Goal: Task Accomplishment & Management: Manage account settings

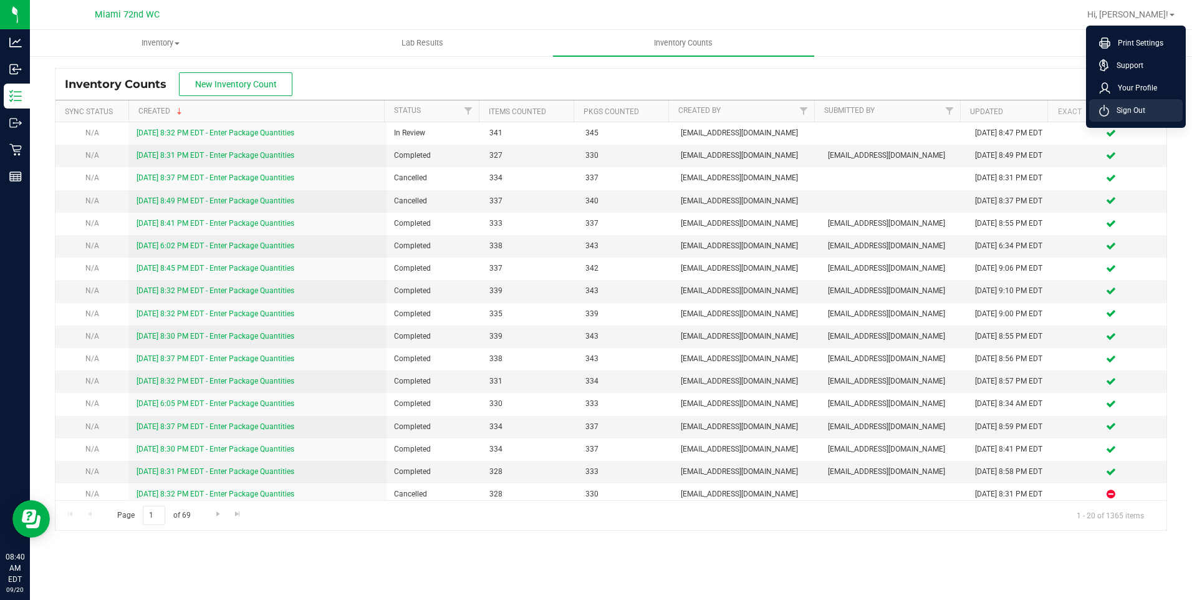
click at [1135, 111] on span "Sign Out" at bounding box center [1127, 110] width 36 height 12
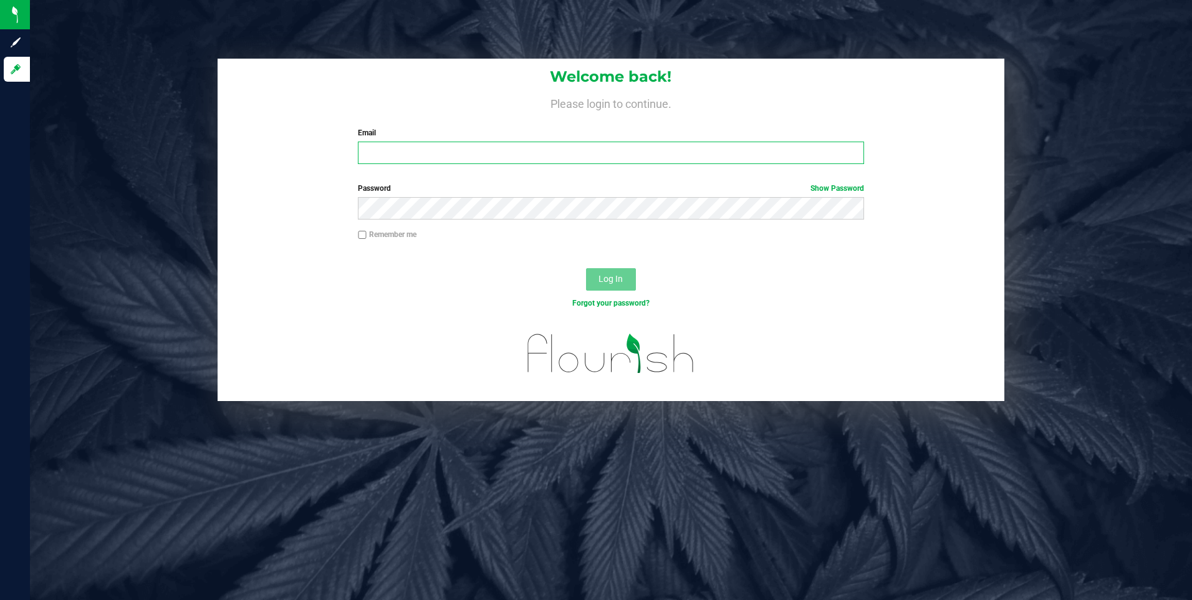
click at [605, 145] on input "Email" at bounding box center [611, 153] width 506 height 22
type input "[EMAIL_ADDRESS][DOMAIN_NAME]"
click at [420, 219] on div "Password Show Password" at bounding box center [611, 206] width 787 height 46
click at [586, 268] on button "Log In" at bounding box center [611, 279] width 50 height 22
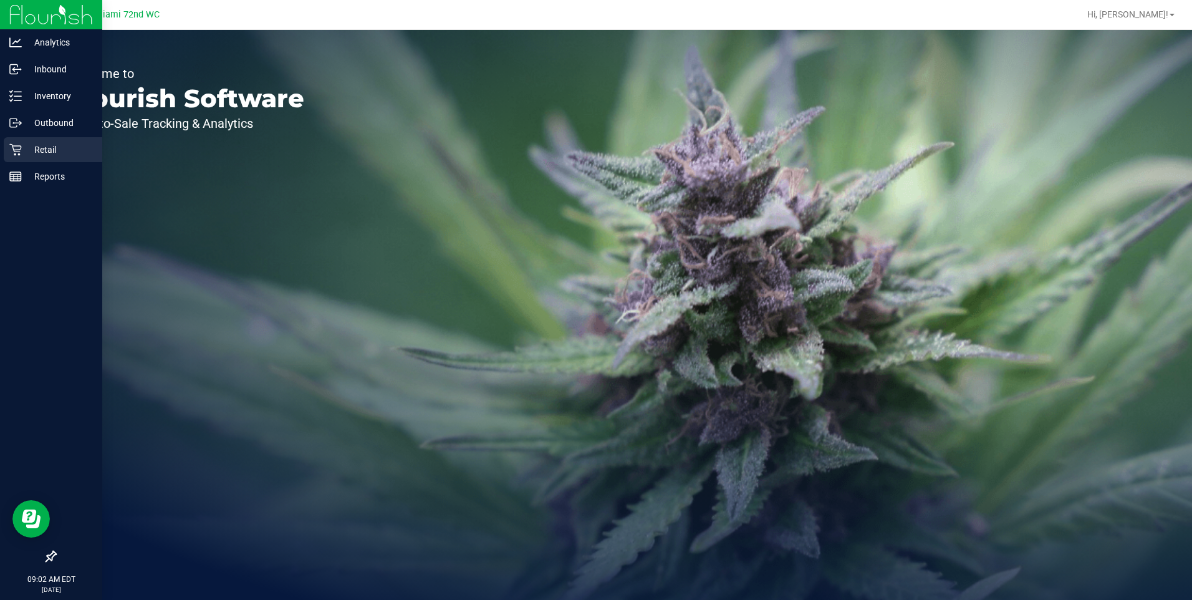
click at [7, 145] on div "Retail" at bounding box center [53, 149] width 99 height 25
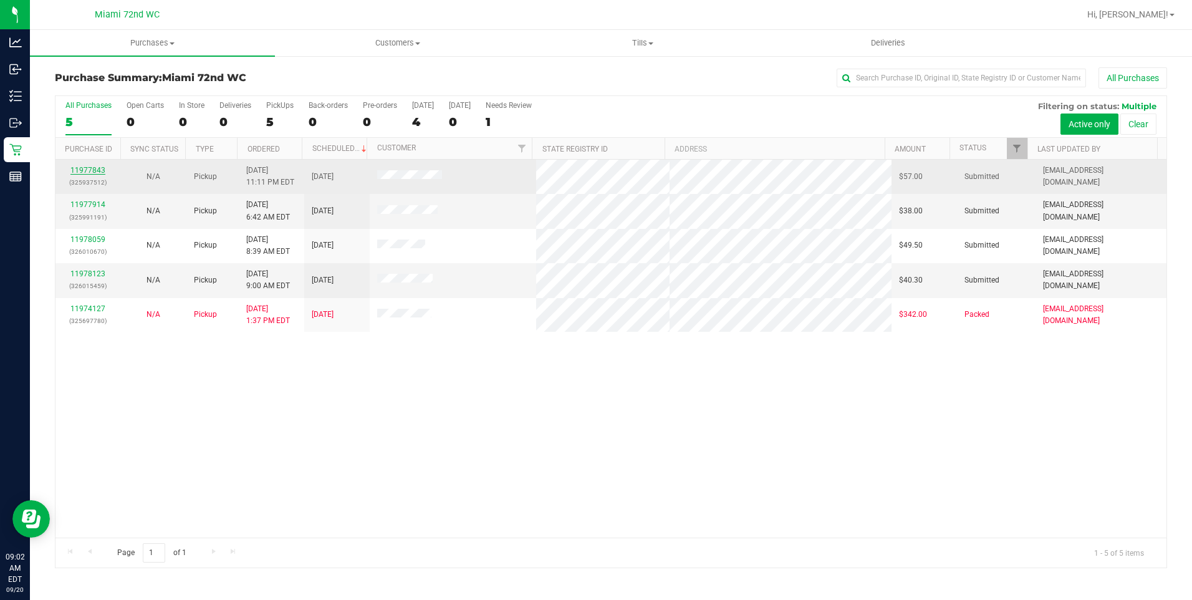
click at [102, 173] on link "11977843" at bounding box center [87, 170] width 35 height 9
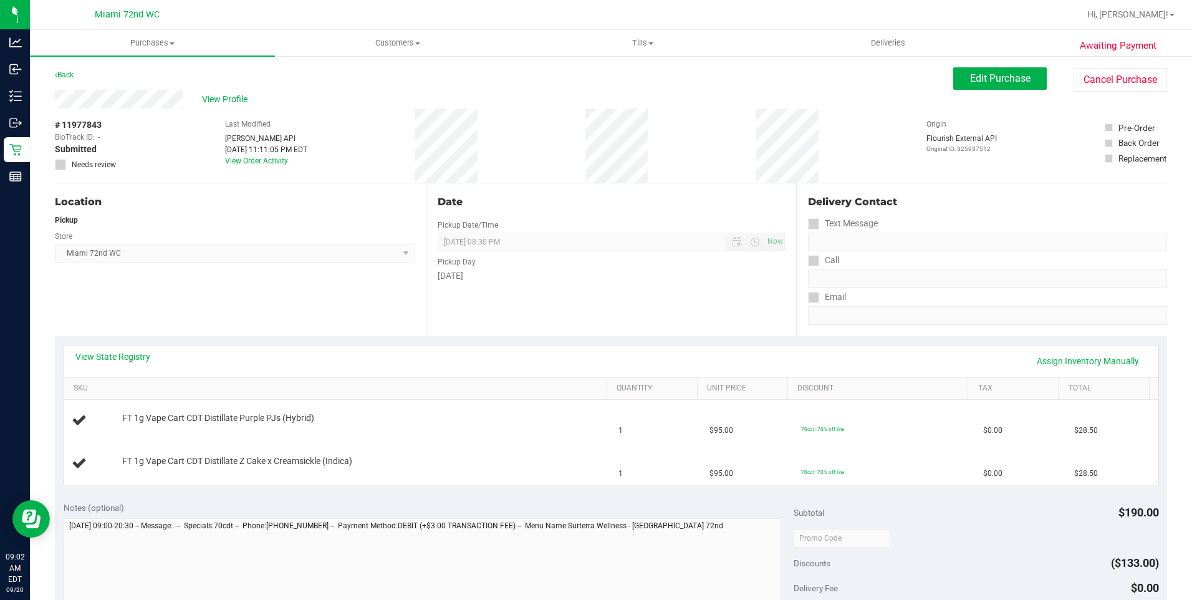
click at [544, 326] on div "Date Pickup Date/Time [DATE] Now [DATE] 08:30 PM Now Pickup Day [DATE]" at bounding box center [611, 259] width 371 height 153
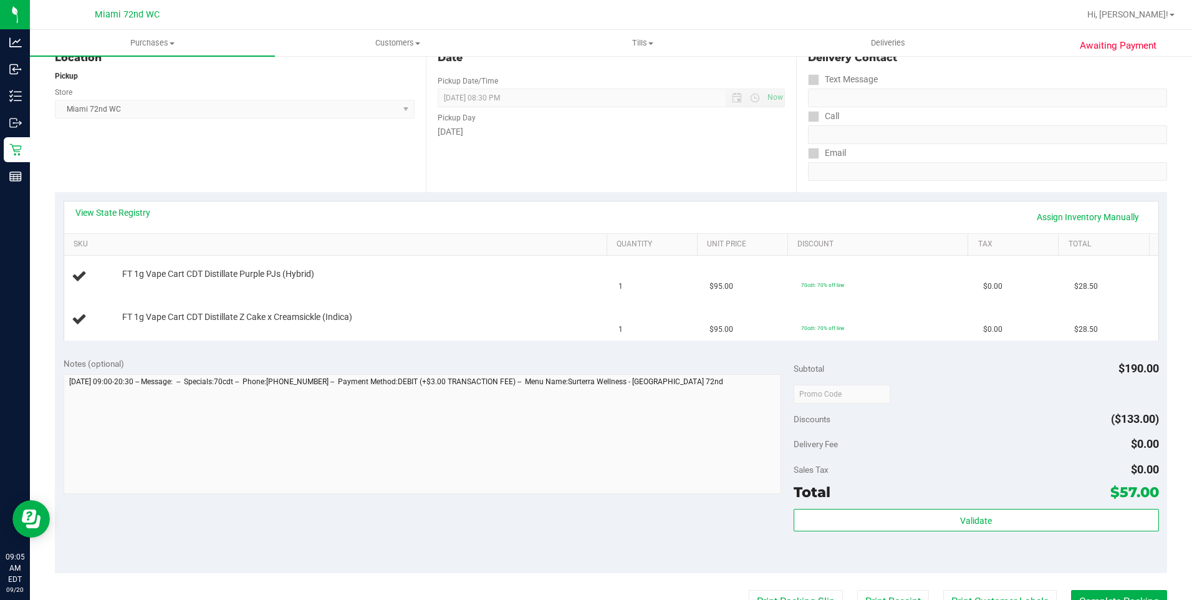
scroll to position [145, 0]
click at [664, 533] on div "Notes (optional) Subtotal $190.00 Discounts ($133.00) Delivery Fee $0.00 Sales …" at bounding box center [611, 459] width 1112 height 224
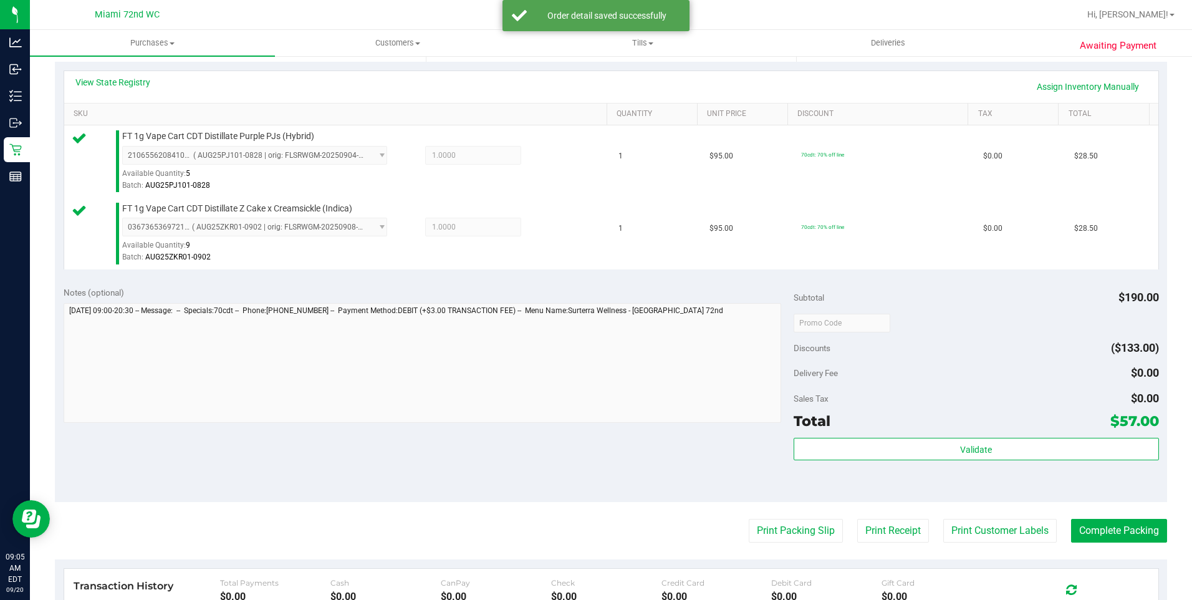
scroll to position [297, 0]
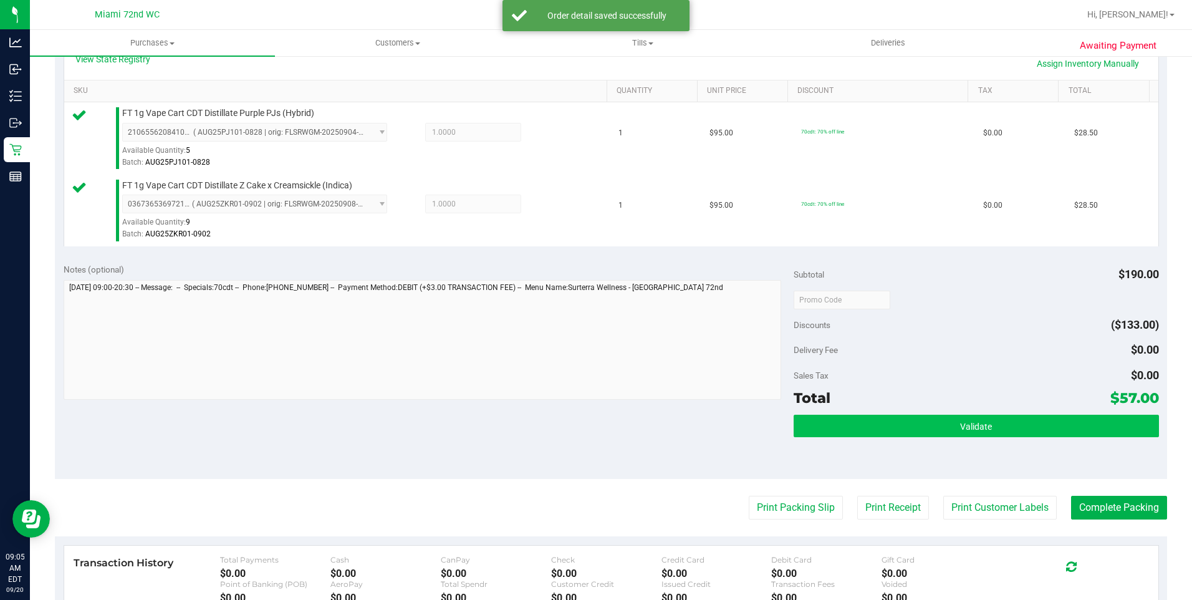
click at [898, 416] on button "Validate" at bounding box center [976, 426] width 365 height 22
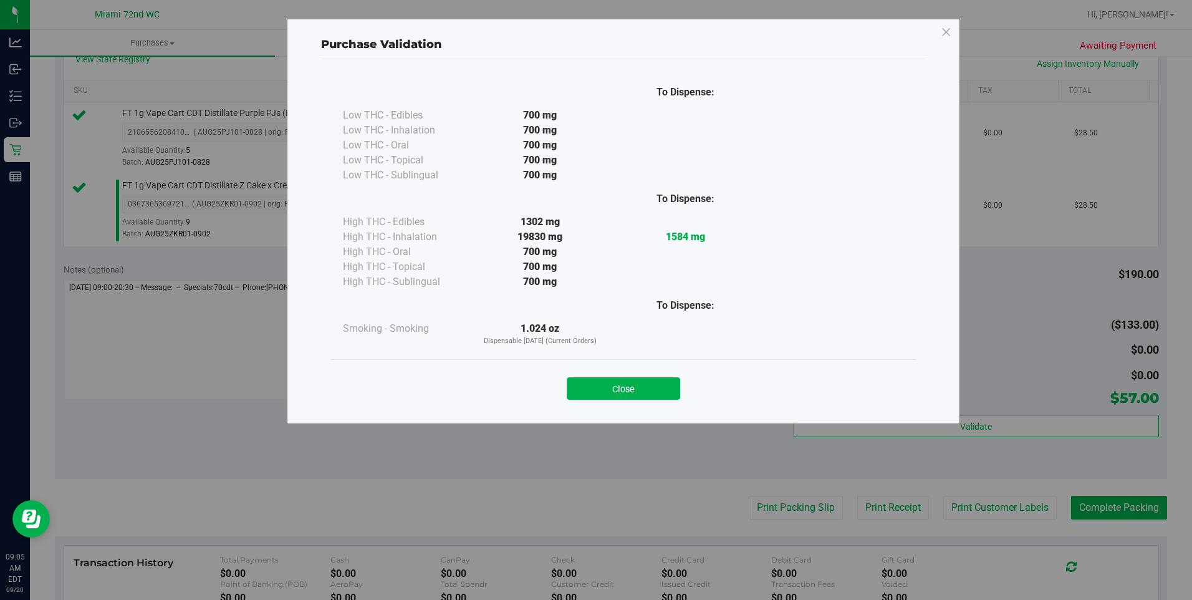
click at [656, 395] on button "Close" at bounding box center [623, 388] width 113 height 22
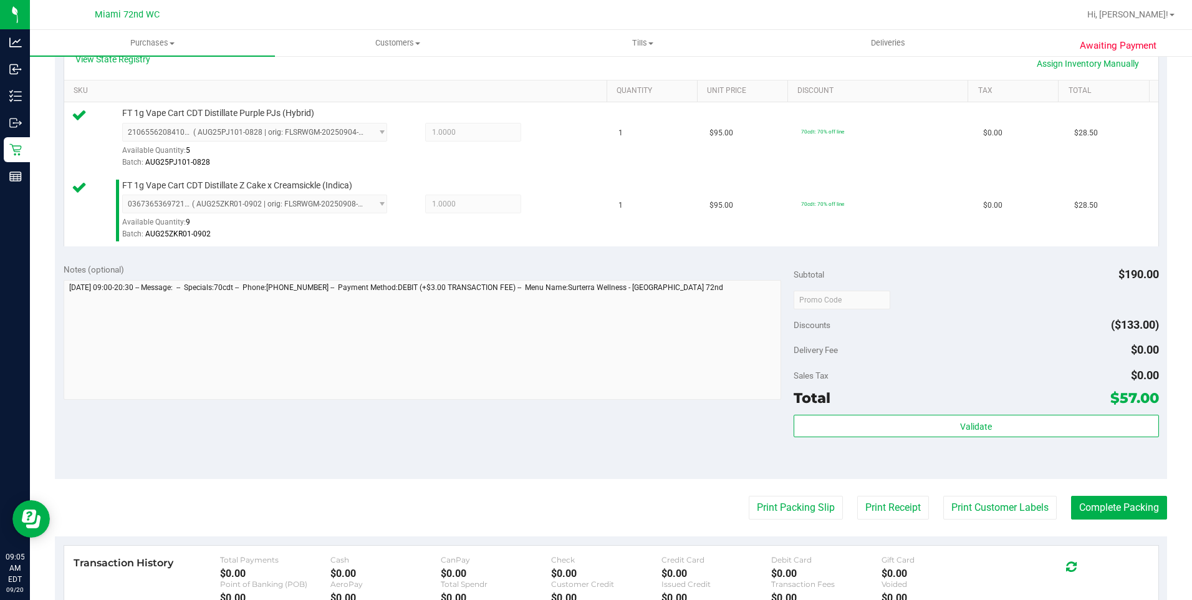
click at [976, 486] on purchase-details "Back Edit Purchase Cancel Purchase View Profile # 11977843 BioTrack ID: - Submi…" at bounding box center [611, 269] width 1112 height 999
click at [974, 499] on button "Print Customer Labels" at bounding box center [999, 508] width 113 height 24
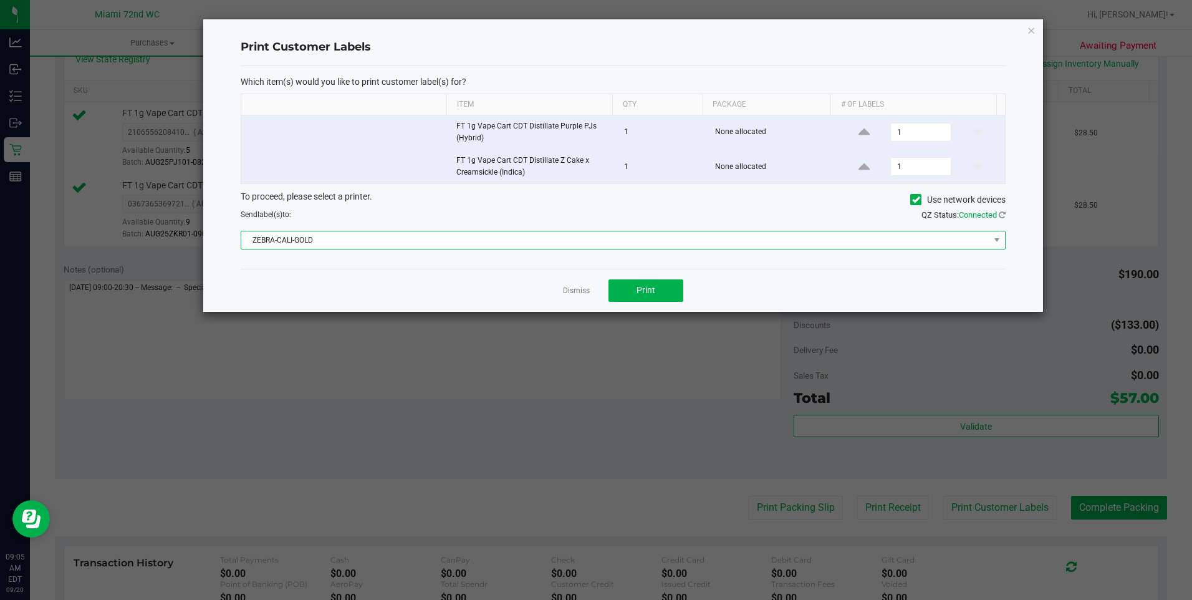
click at [647, 246] on span "ZEBRA-CALI-GOLD" at bounding box center [615, 239] width 748 height 17
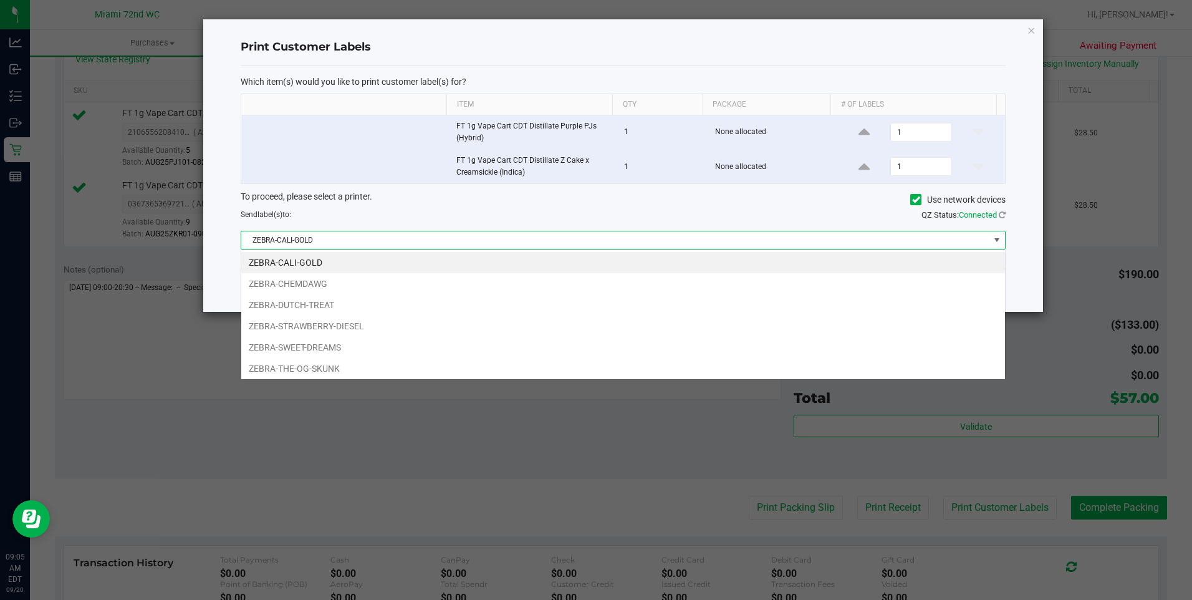
scroll to position [19, 765]
click at [321, 344] on li "ZEBRA-SWEET-DREAMS" at bounding box center [623, 347] width 764 height 21
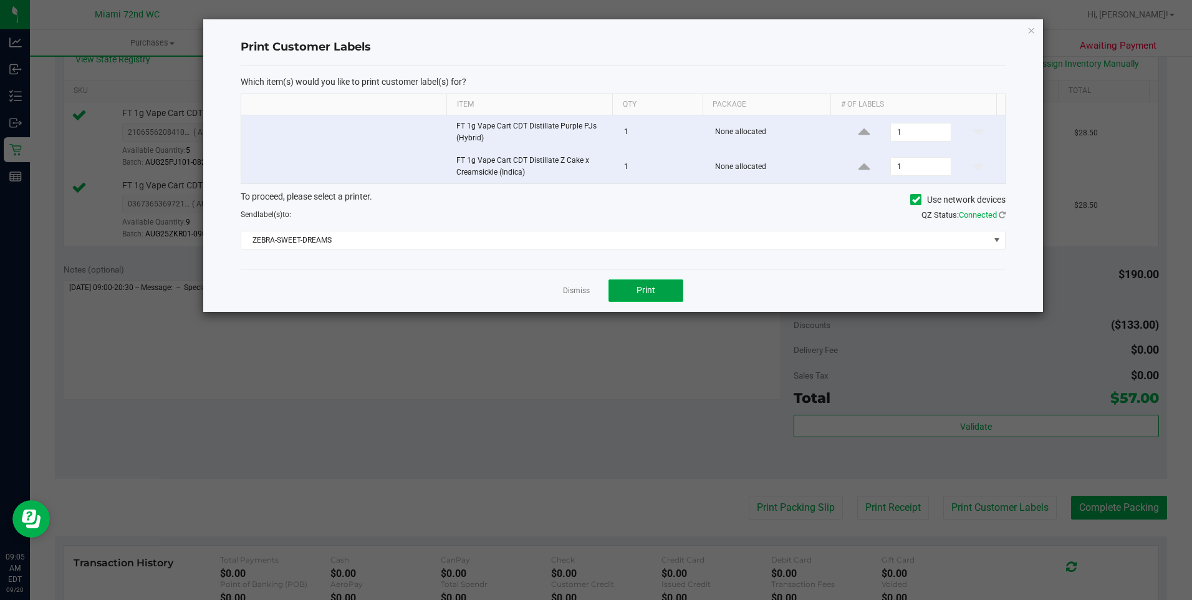
click at [656, 287] on button "Print" at bounding box center [646, 290] width 75 height 22
click at [574, 288] on link "Dismiss" at bounding box center [576, 291] width 27 height 11
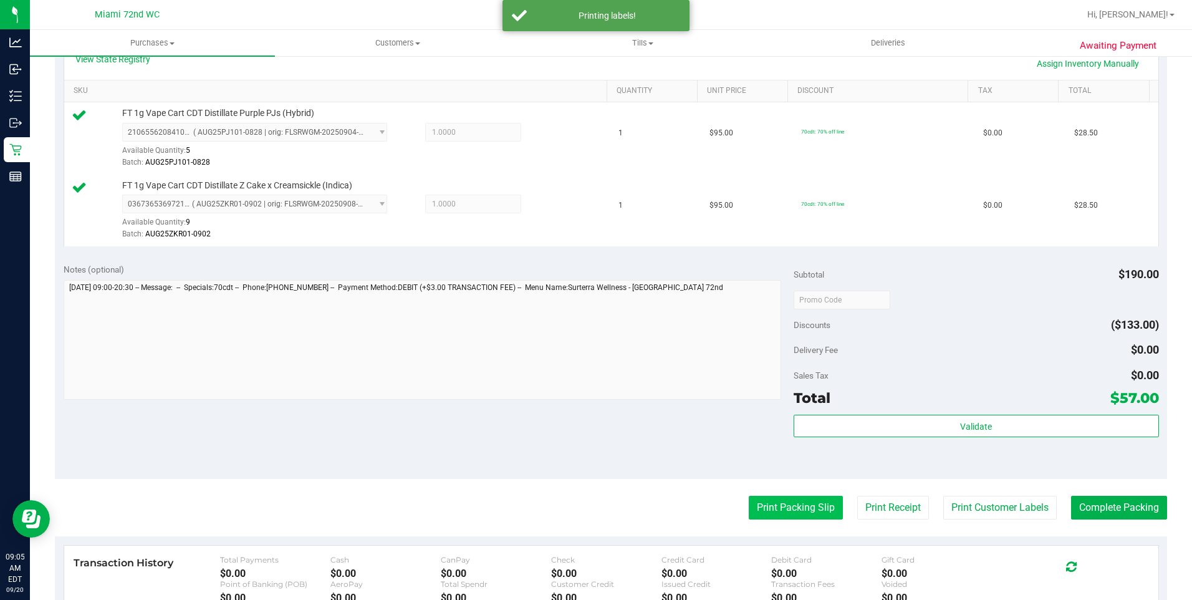
click at [759, 510] on button "Print Packing Slip" at bounding box center [796, 508] width 94 height 24
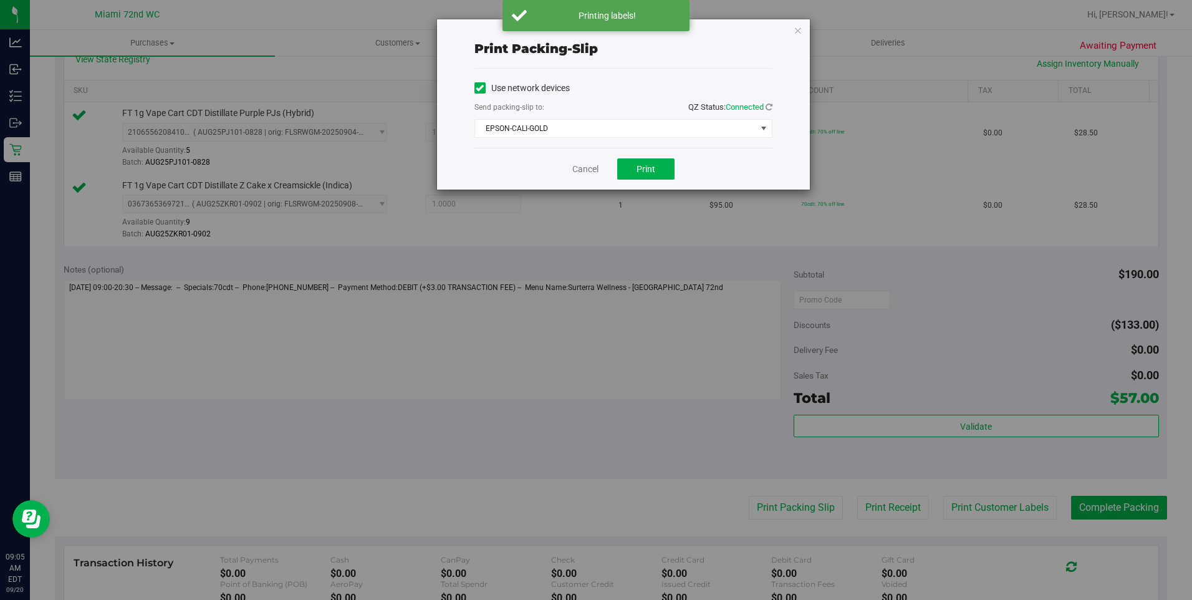
click at [536, 140] on div "Use network devices Send packing-slip to: QZ Status: Connected EPSON-CALI-GOLD …" at bounding box center [623, 108] width 298 height 79
click at [545, 133] on span "EPSON-CALI-GOLD" at bounding box center [615, 128] width 281 height 17
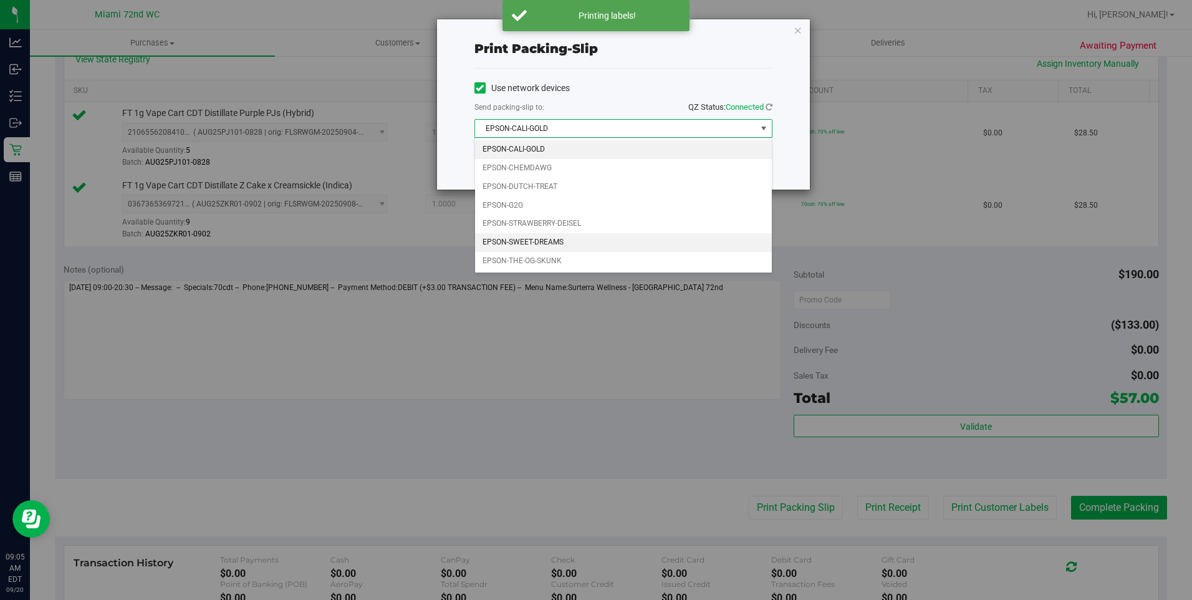
click at [534, 241] on li "EPSON-SWEET-DREAMS" at bounding box center [623, 242] width 297 height 19
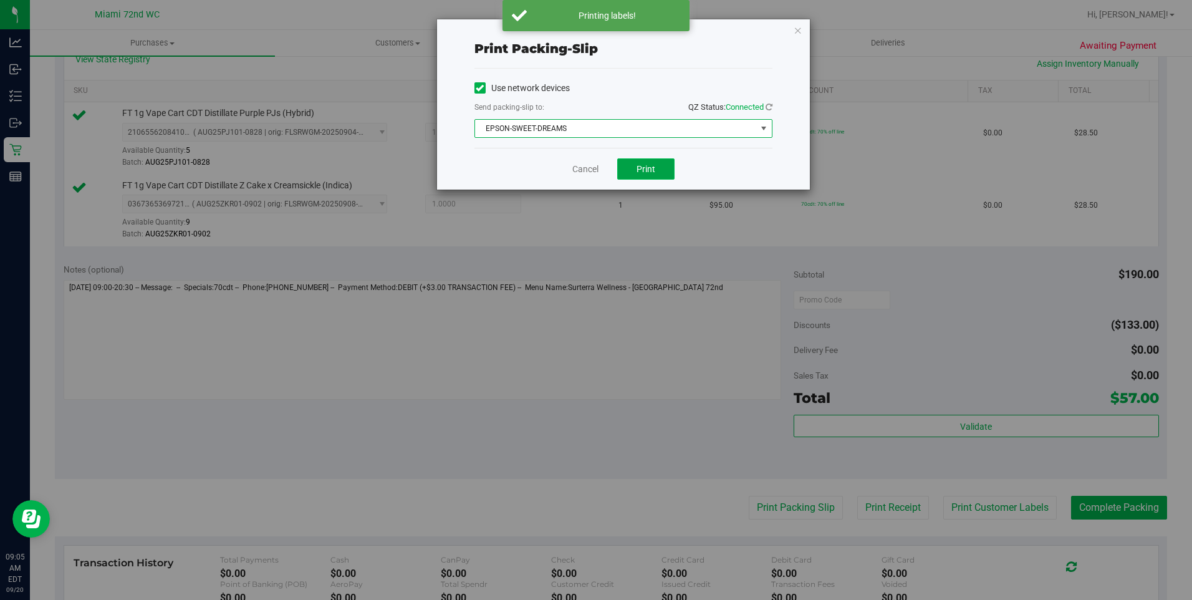
click at [639, 171] on span "Print" at bounding box center [646, 169] width 19 height 10
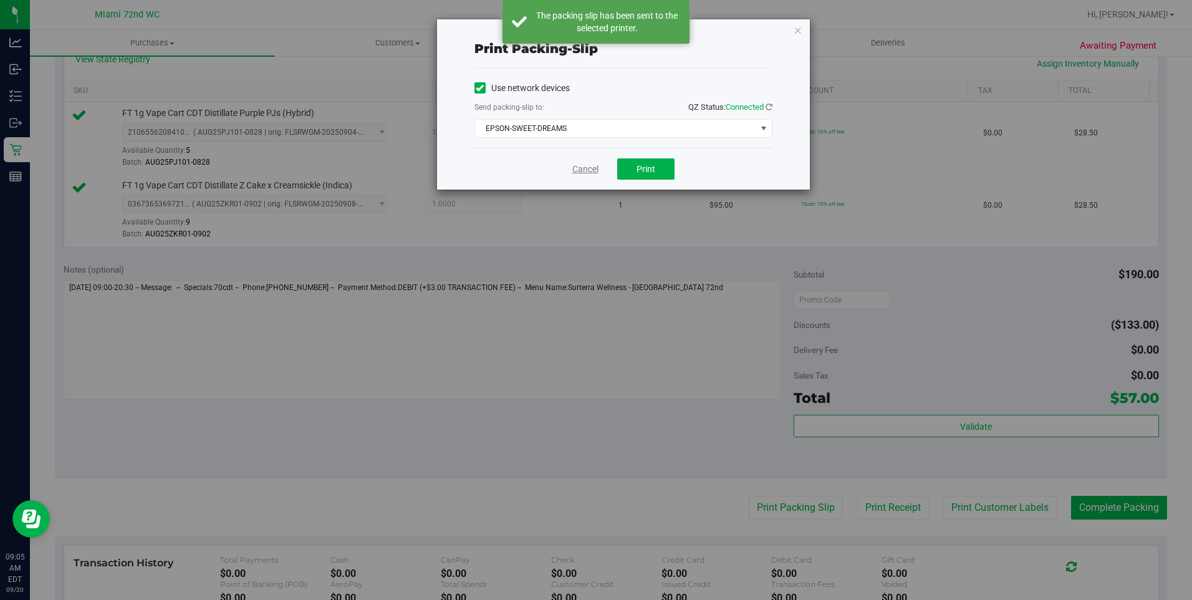
click at [599, 172] on link "Cancel" at bounding box center [585, 169] width 26 height 13
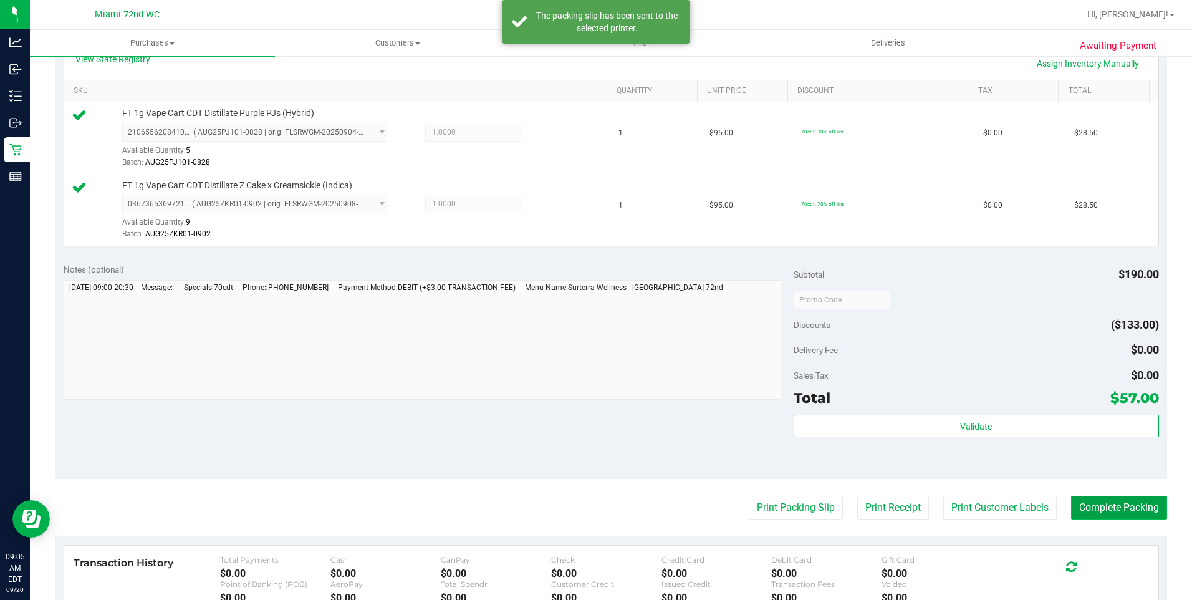
click at [1107, 503] on button "Complete Packing" at bounding box center [1119, 508] width 96 height 24
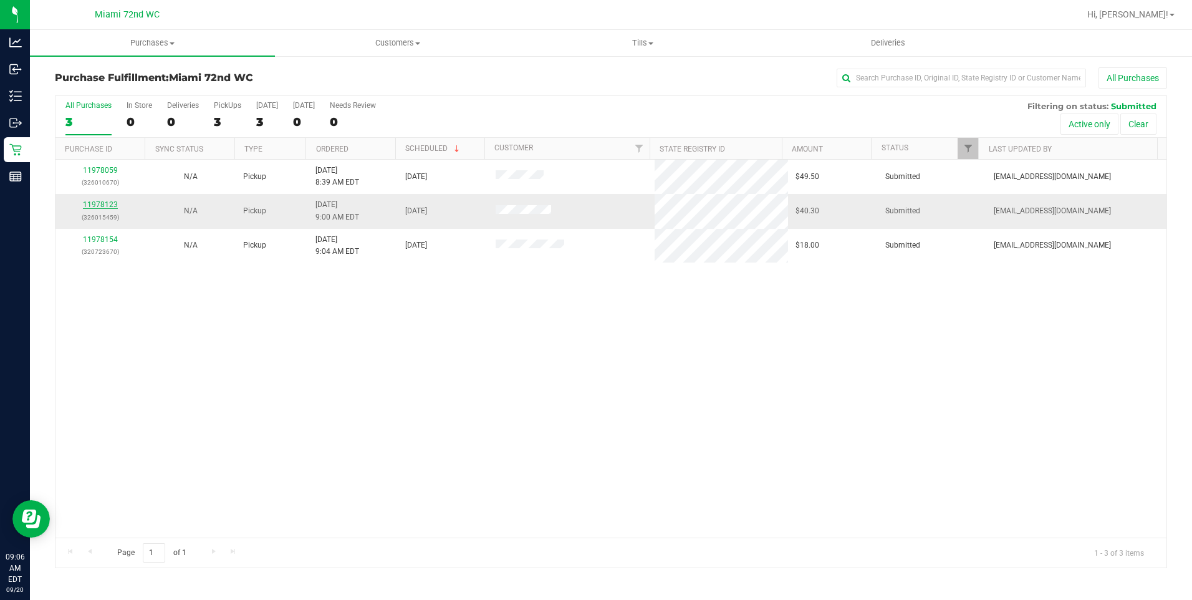
click at [84, 201] on link "11978123" at bounding box center [100, 204] width 35 height 9
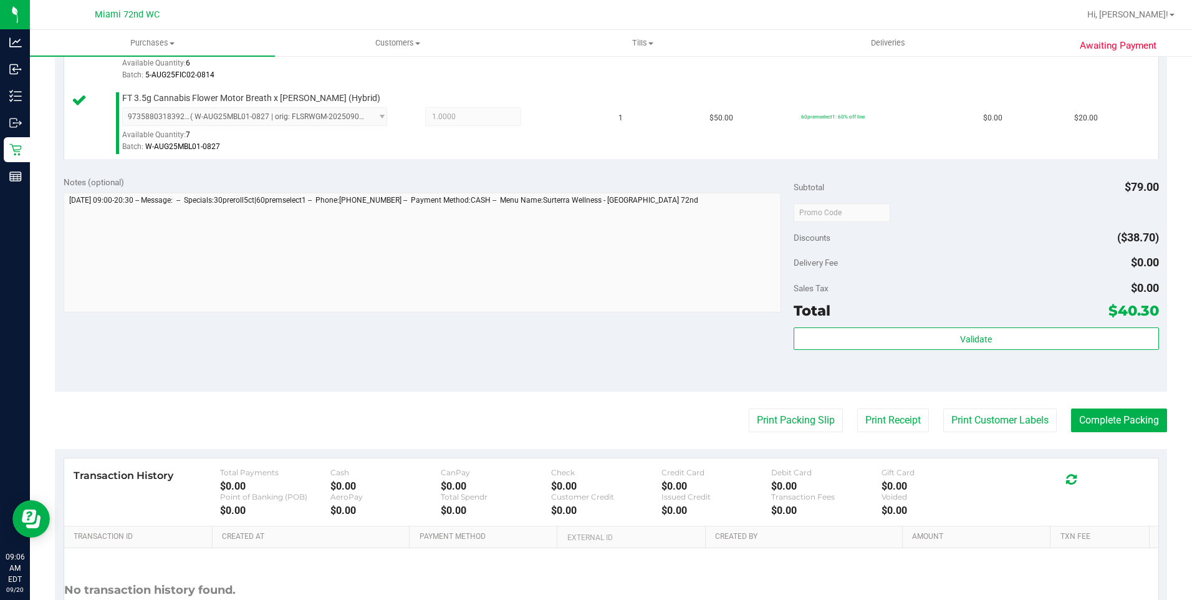
scroll to position [363, 0]
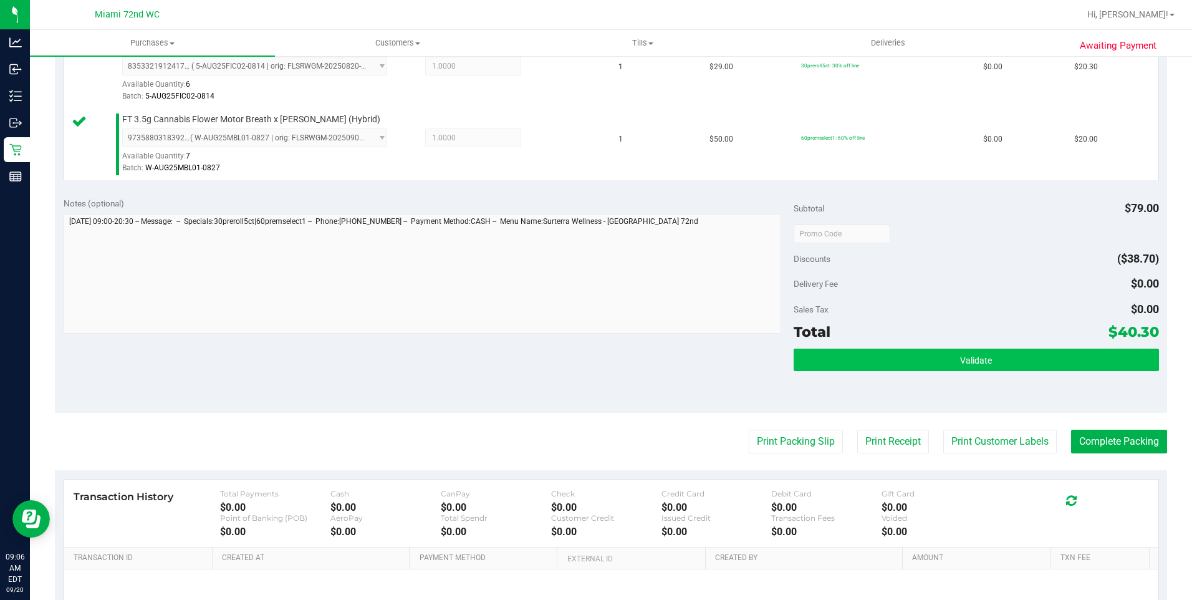
click at [893, 368] on button "Validate" at bounding box center [976, 360] width 365 height 22
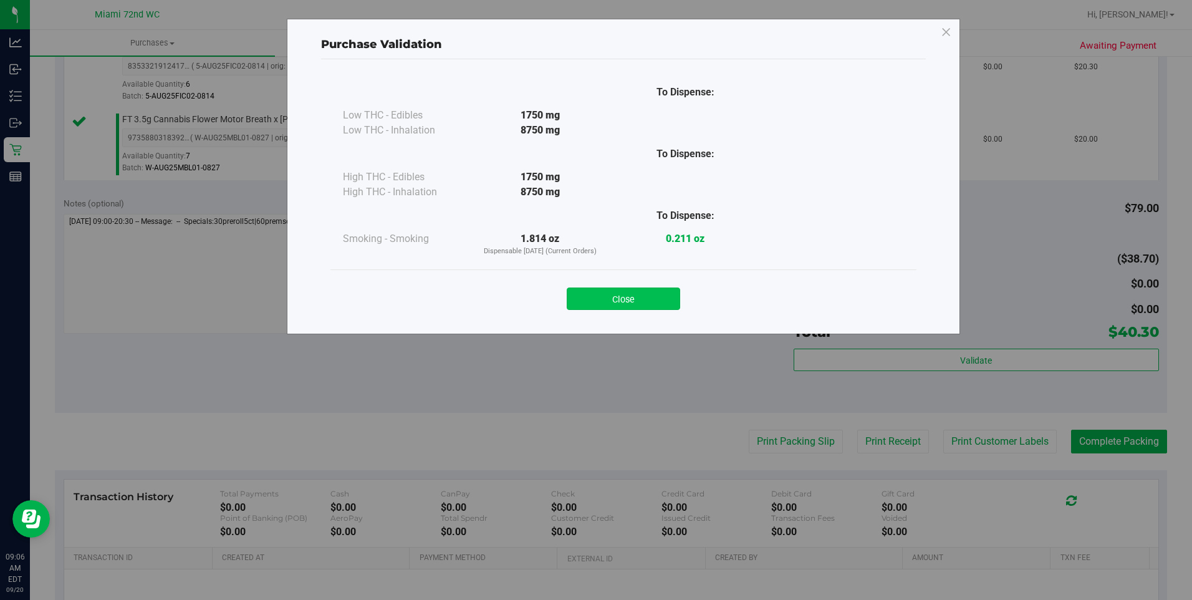
click at [647, 309] on button "Close" at bounding box center [623, 298] width 113 height 22
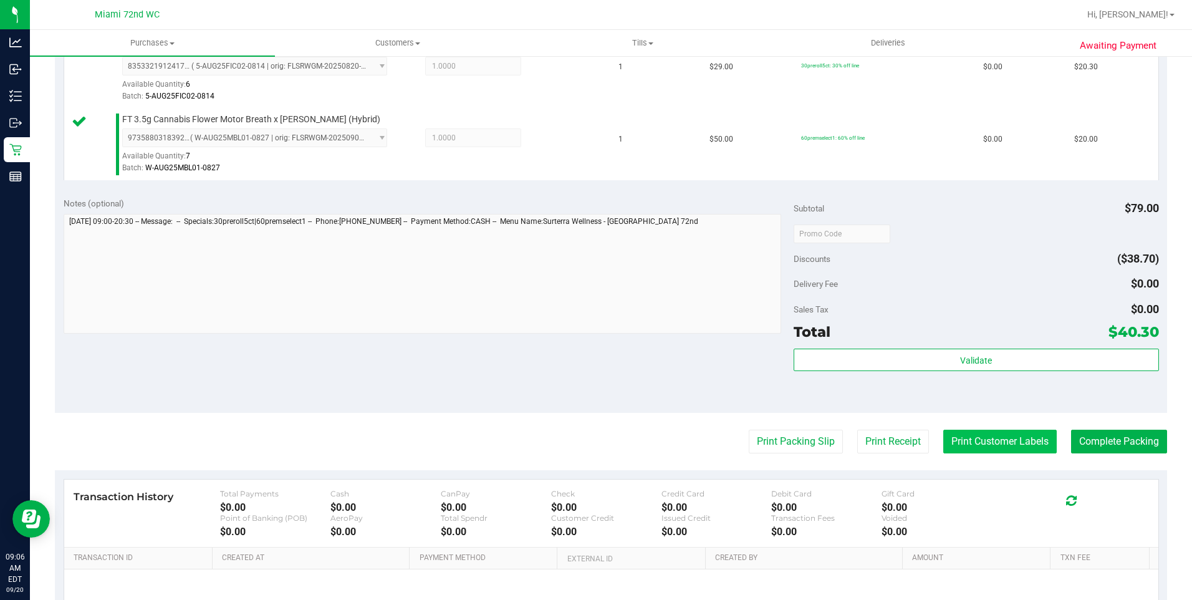
click at [971, 447] on button "Print Customer Labels" at bounding box center [999, 442] width 113 height 24
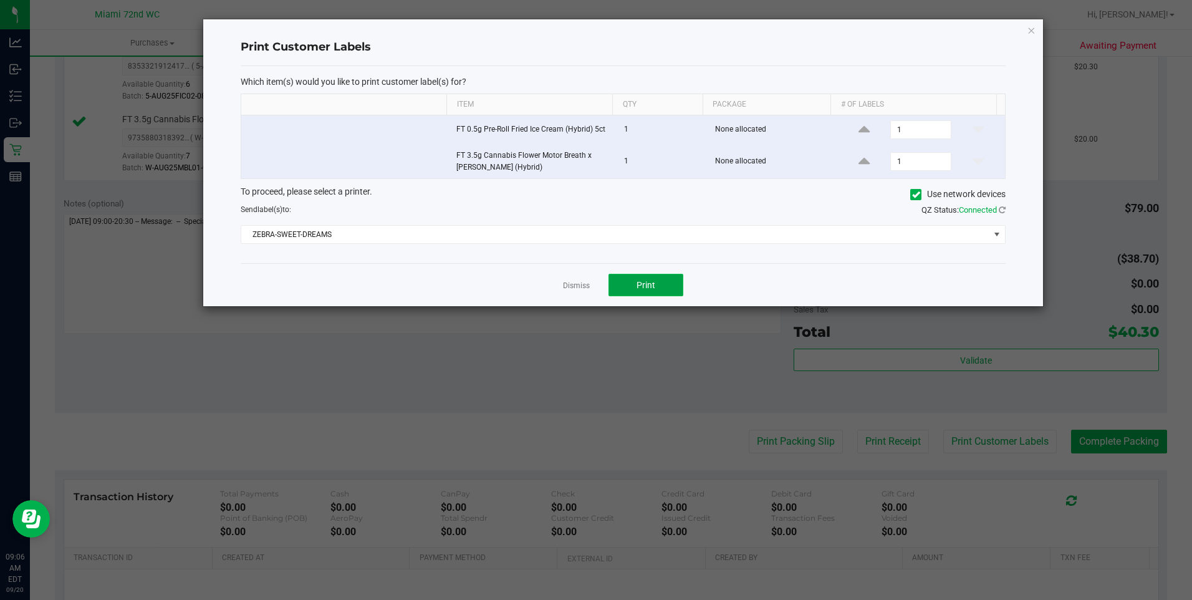
click at [643, 294] on button "Print" at bounding box center [646, 285] width 75 height 22
click at [572, 285] on link "Dismiss" at bounding box center [576, 286] width 27 height 11
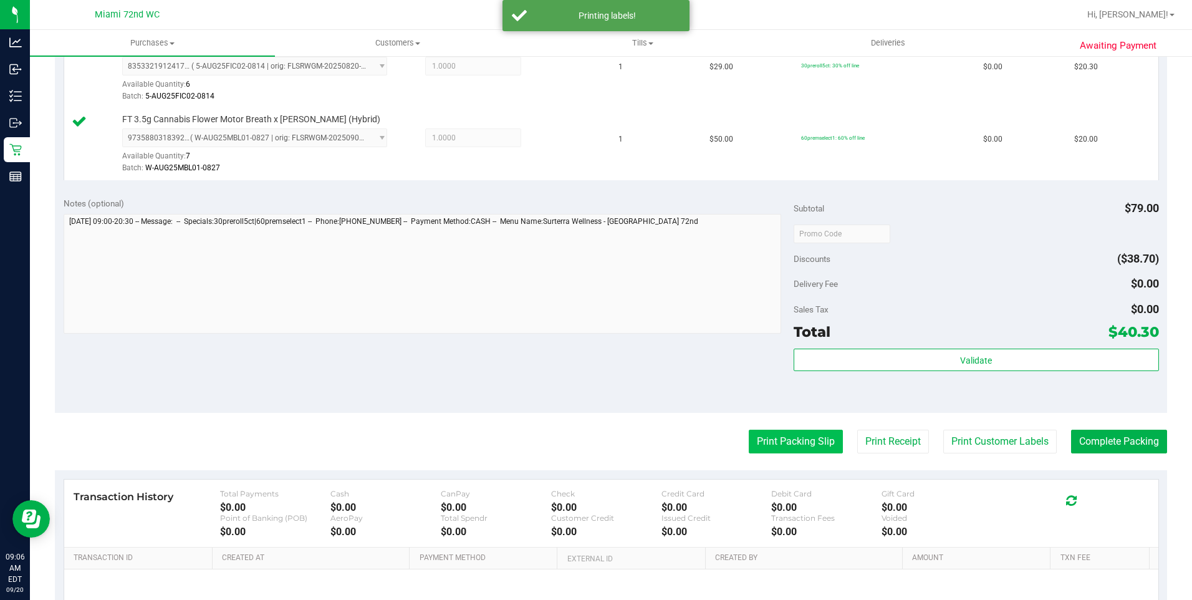
click at [804, 440] on button "Print Packing Slip" at bounding box center [796, 442] width 94 height 24
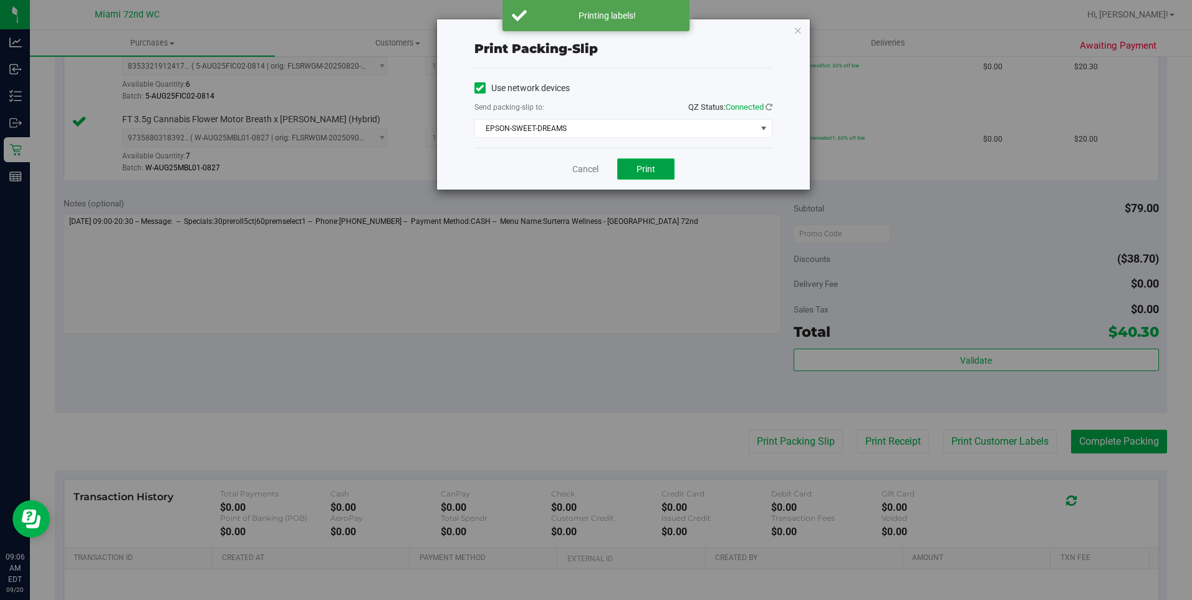
click at [642, 166] on span "Print" at bounding box center [646, 169] width 19 height 10
click at [581, 167] on link "Cancel" at bounding box center [585, 169] width 26 height 13
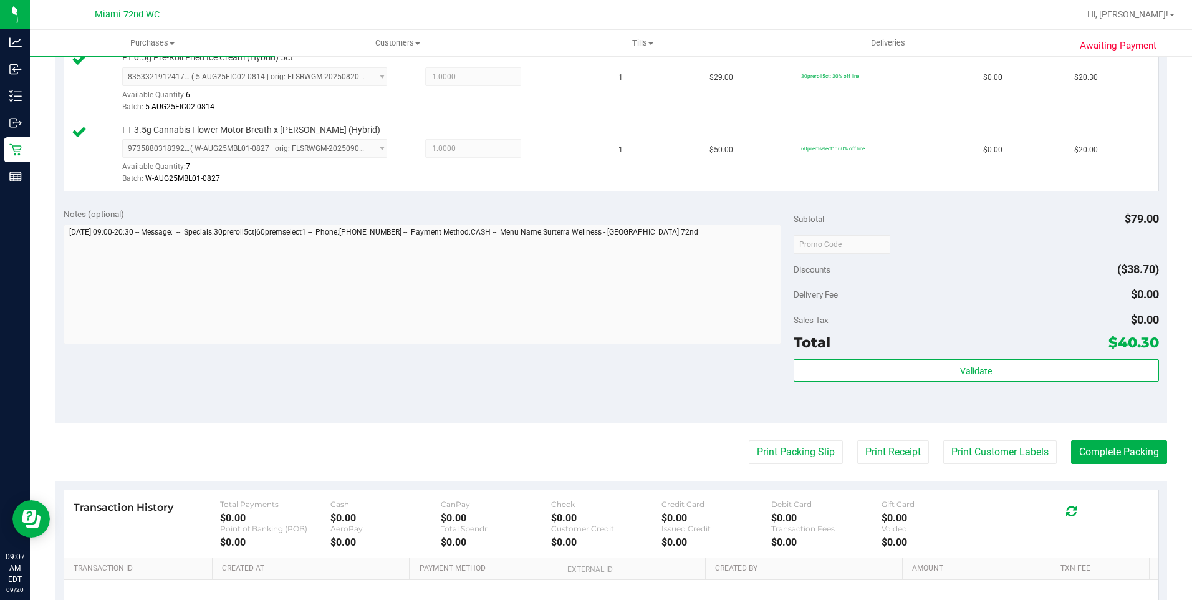
scroll to position [492, 0]
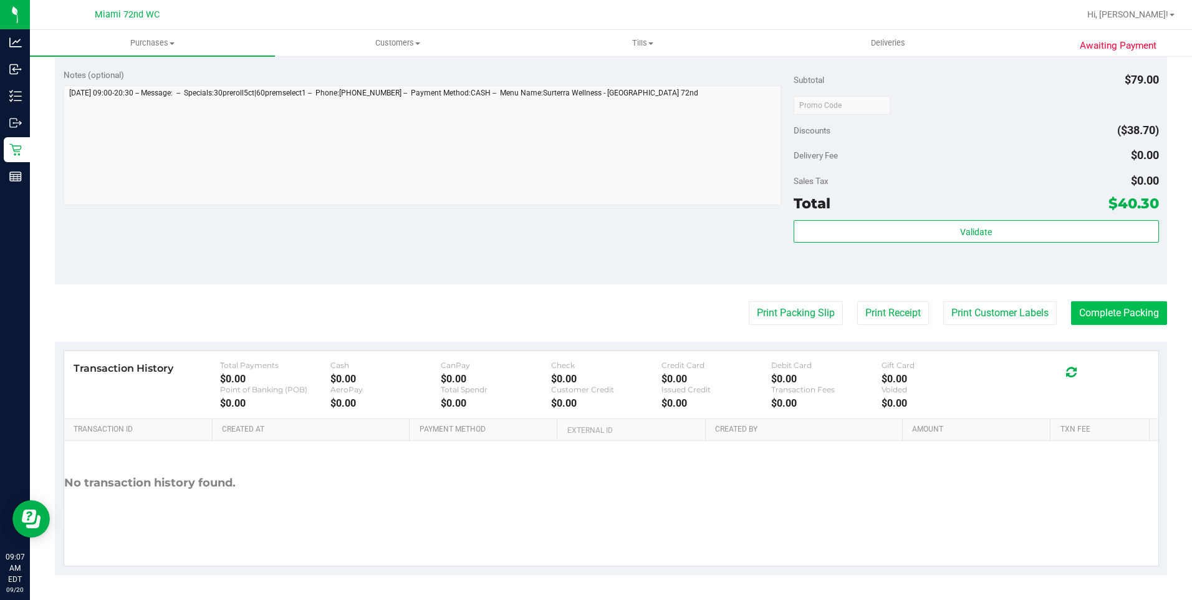
click at [1097, 312] on button "Complete Packing" at bounding box center [1119, 313] width 96 height 24
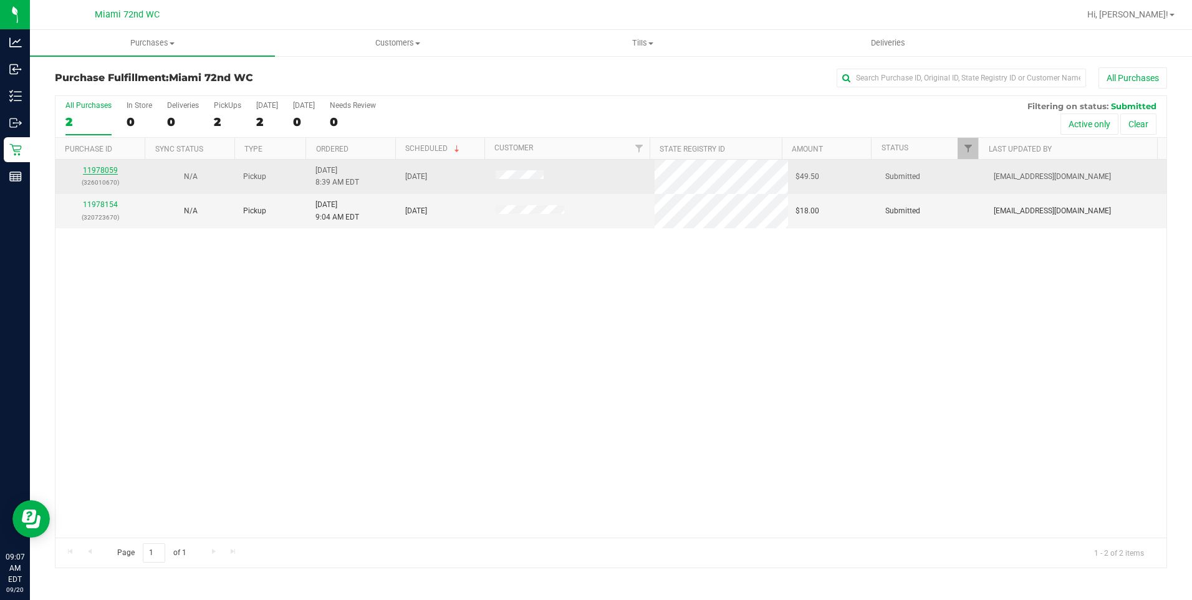
click at [94, 171] on link "11978059" at bounding box center [100, 170] width 35 height 9
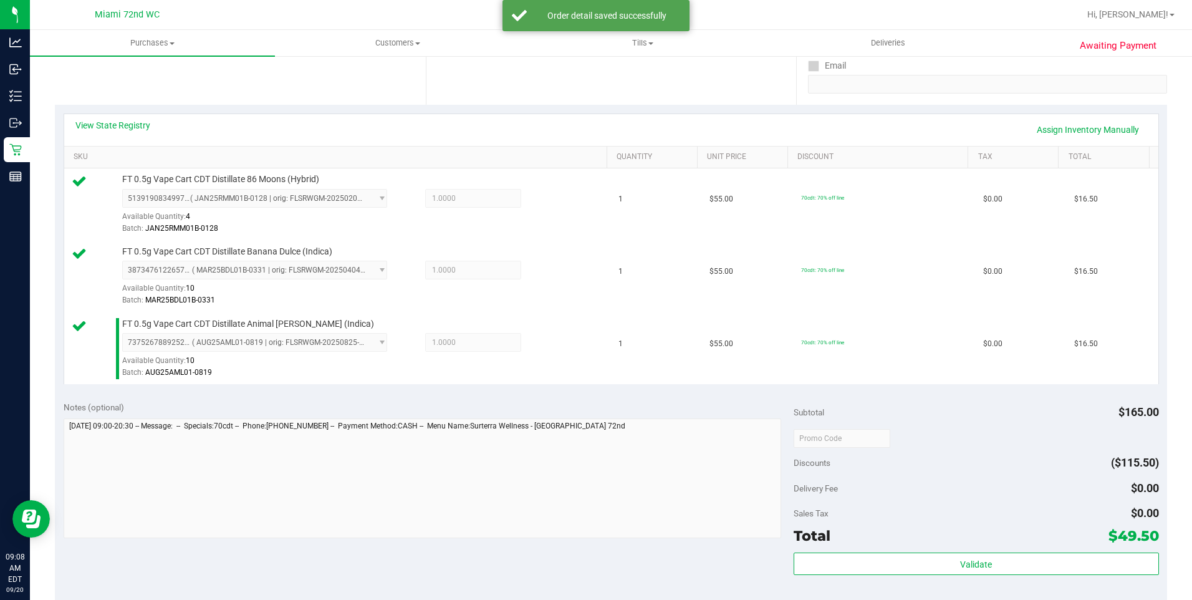
scroll to position [375, 0]
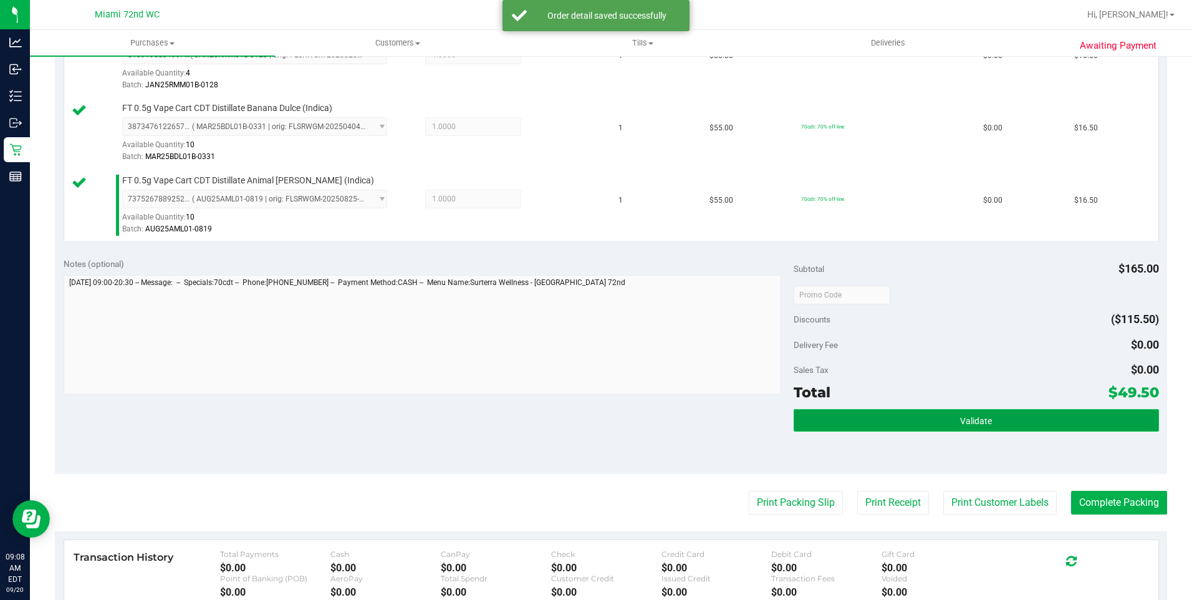
click at [907, 421] on button "Validate" at bounding box center [976, 420] width 365 height 22
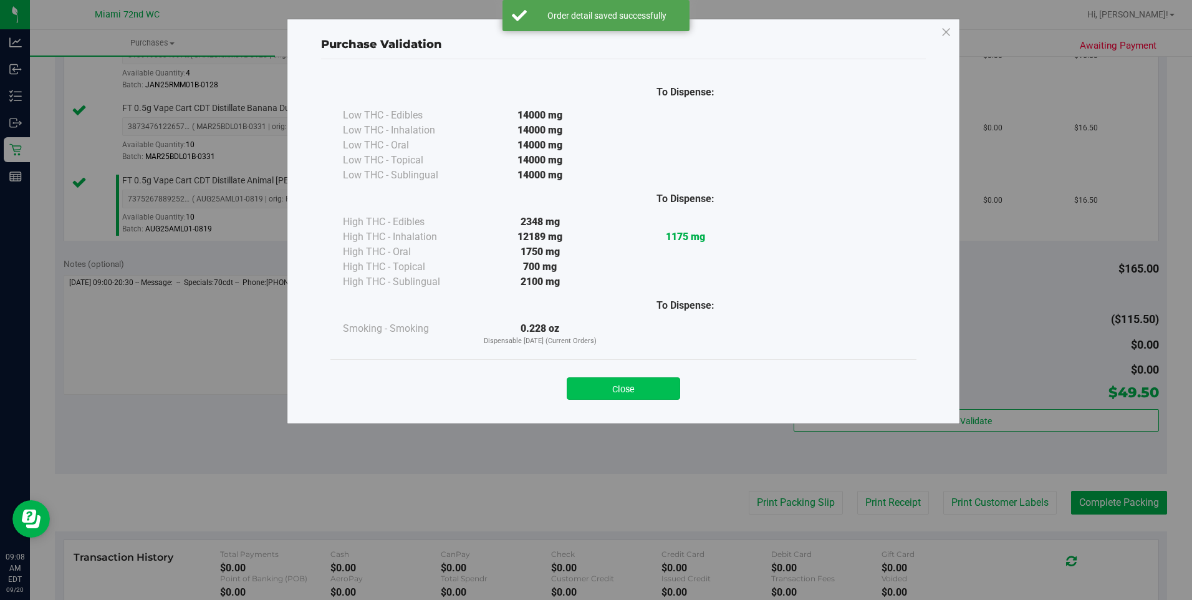
click at [640, 398] on button "Close" at bounding box center [623, 388] width 113 height 22
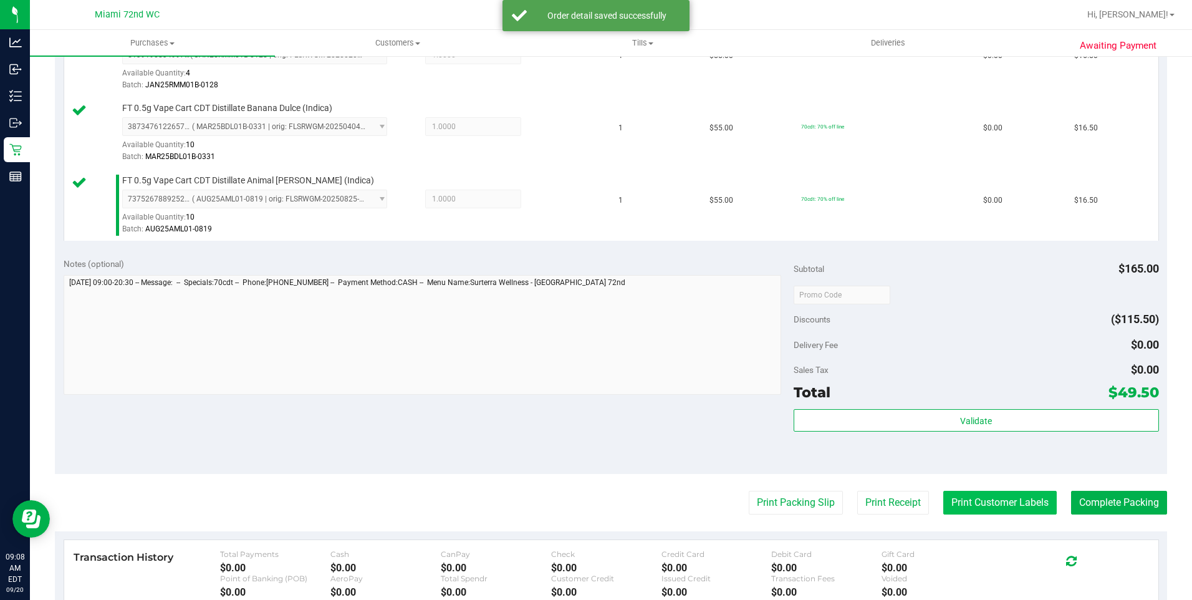
click at [973, 503] on button "Print Customer Labels" at bounding box center [999, 503] width 113 height 24
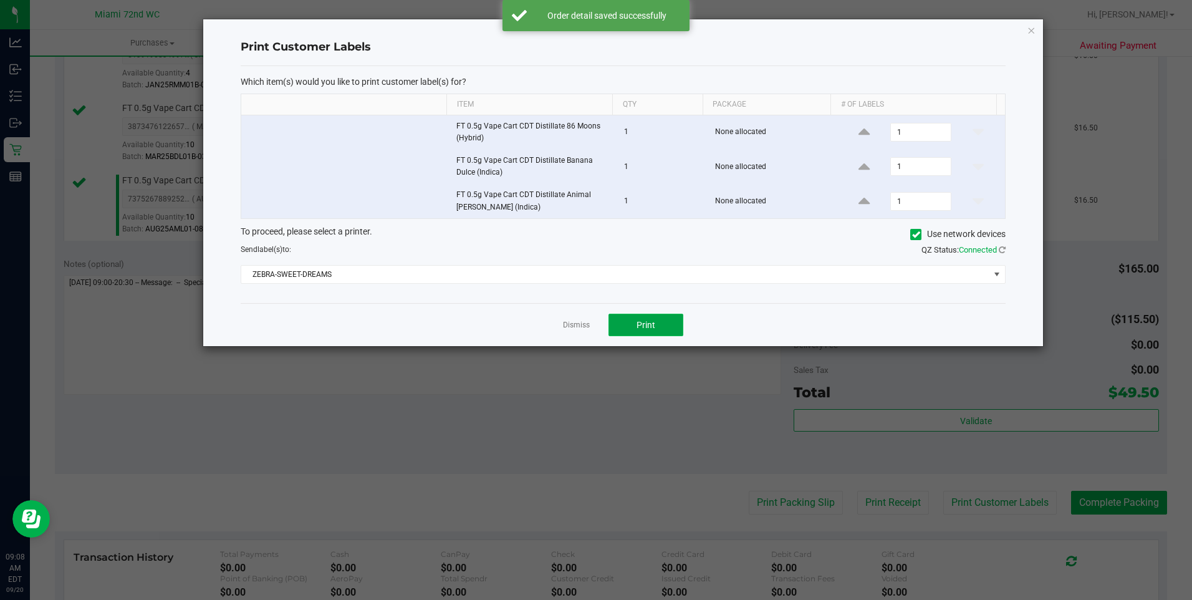
click at [653, 318] on button "Print" at bounding box center [646, 325] width 75 height 22
click at [569, 324] on link "Dismiss" at bounding box center [576, 325] width 27 height 11
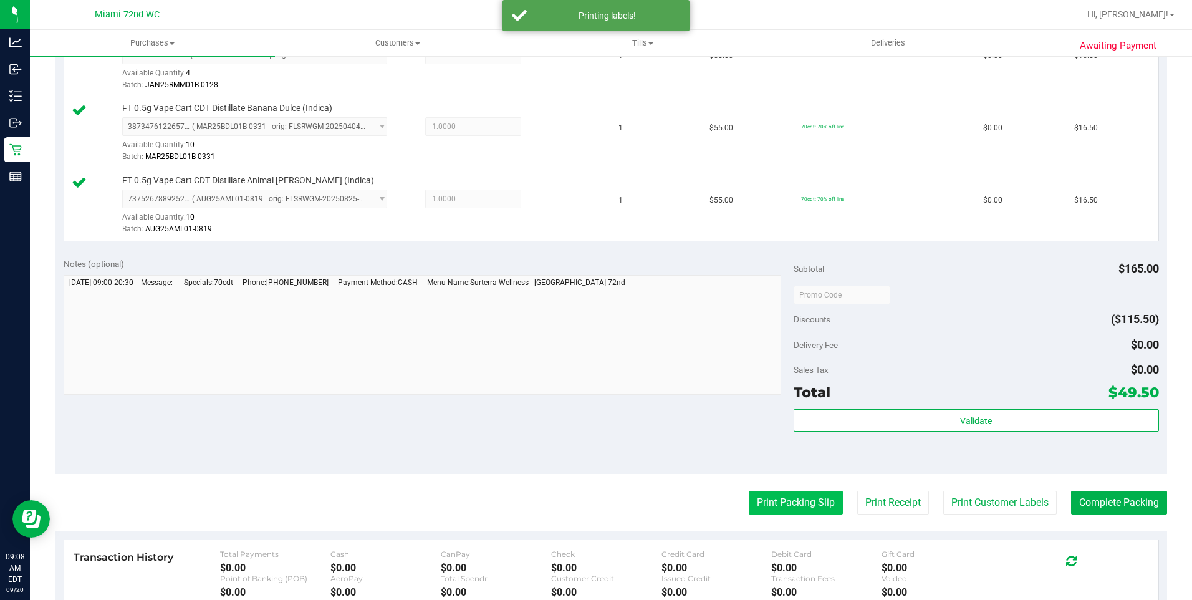
click at [793, 506] on button "Print Packing Slip" at bounding box center [796, 503] width 94 height 24
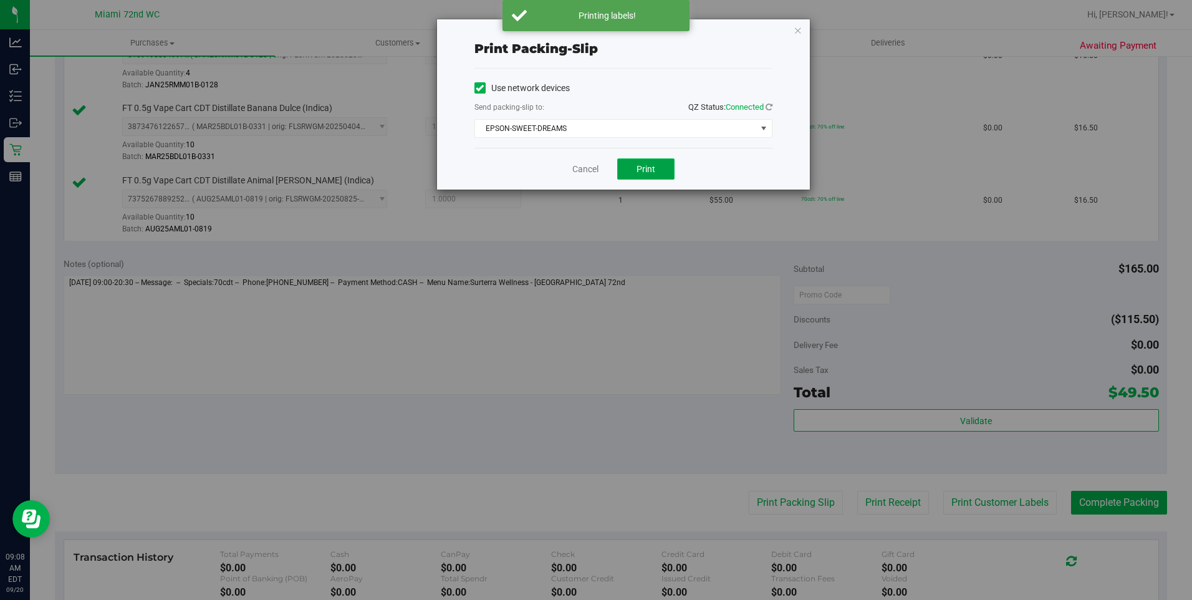
click at [654, 164] on span "Print" at bounding box center [646, 169] width 19 height 10
click at [580, 170] on link "Cancel" at bounding box center [585, 169] width 26 height 13
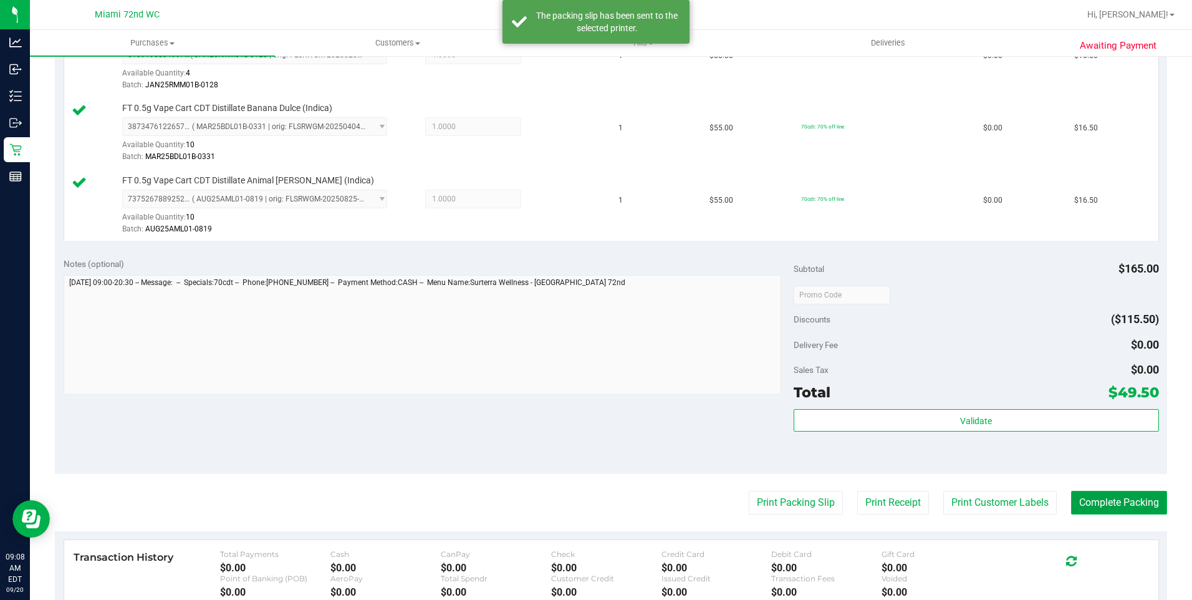
click at [1102, 501] on button "Complete Packing" at bounding box center [1119, 503] width 96 height 24
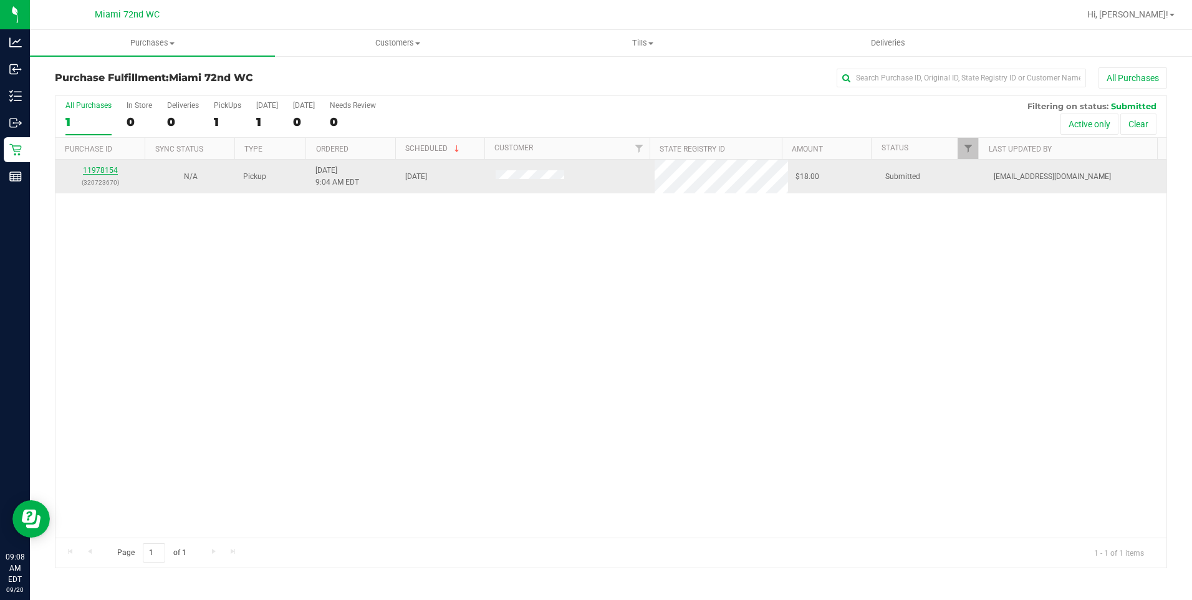
click at [110, 168] on link "11978154" at bounding box center [100, 170] width 35 height 9
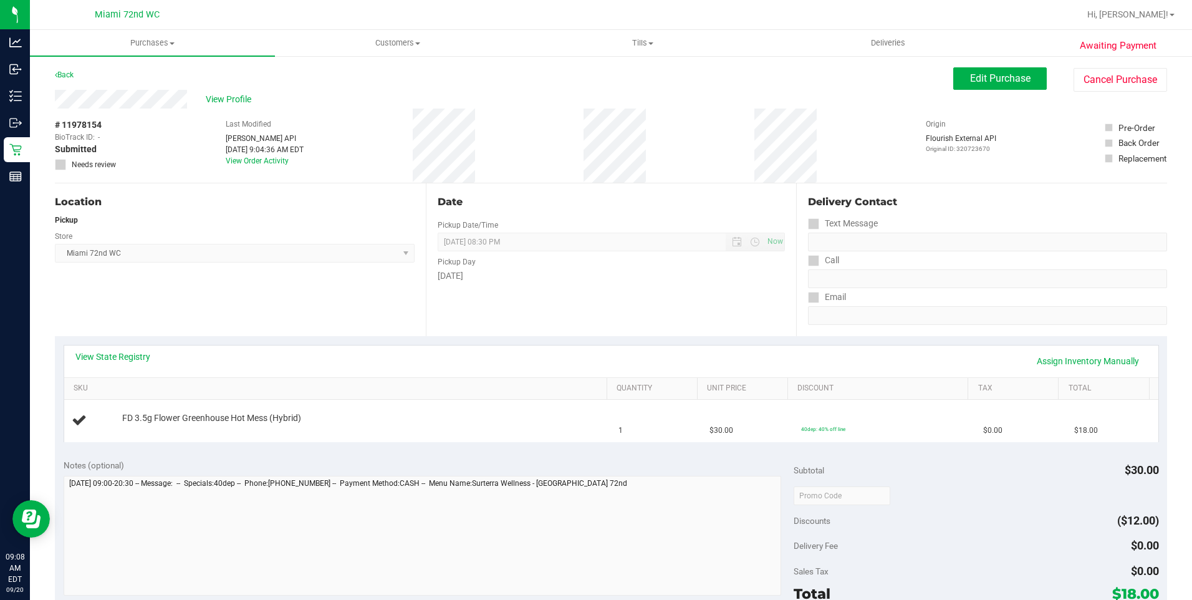
click at [579, 319] on div "Date Pickup Date/Time [DATE] Now [DATE] 08:30 PM Now Pickup Day [DATE]" at bounding box center [611, 259] width 371 height 153
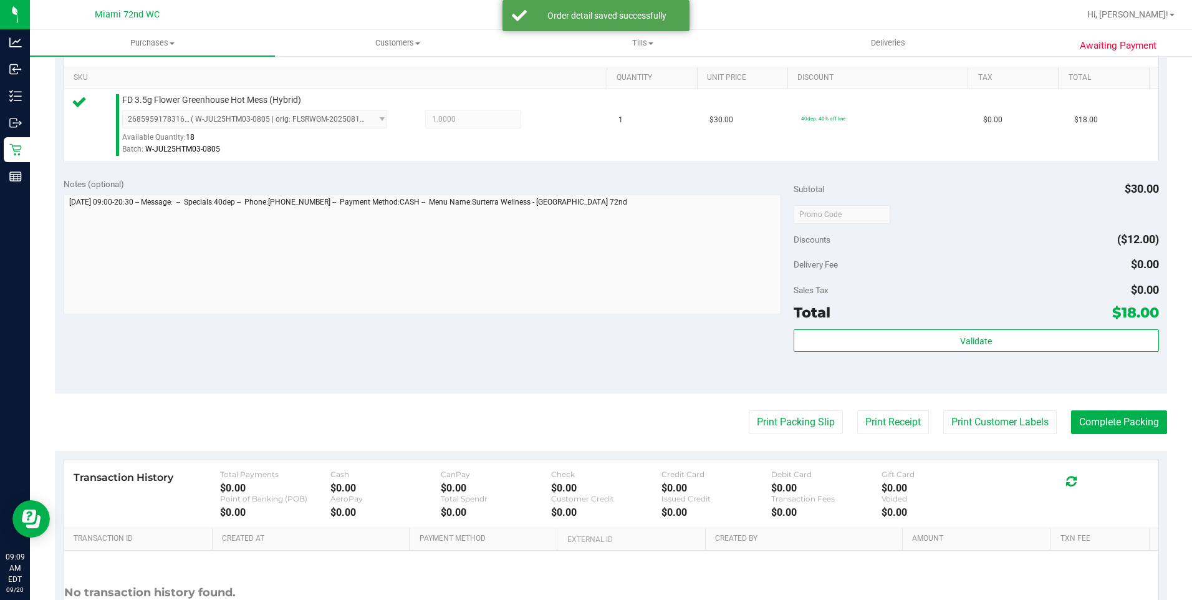
scroll to position [312, 0]
click at [920, 351] on div "Validate" at bounding box center [976, 356] width 365 height 56
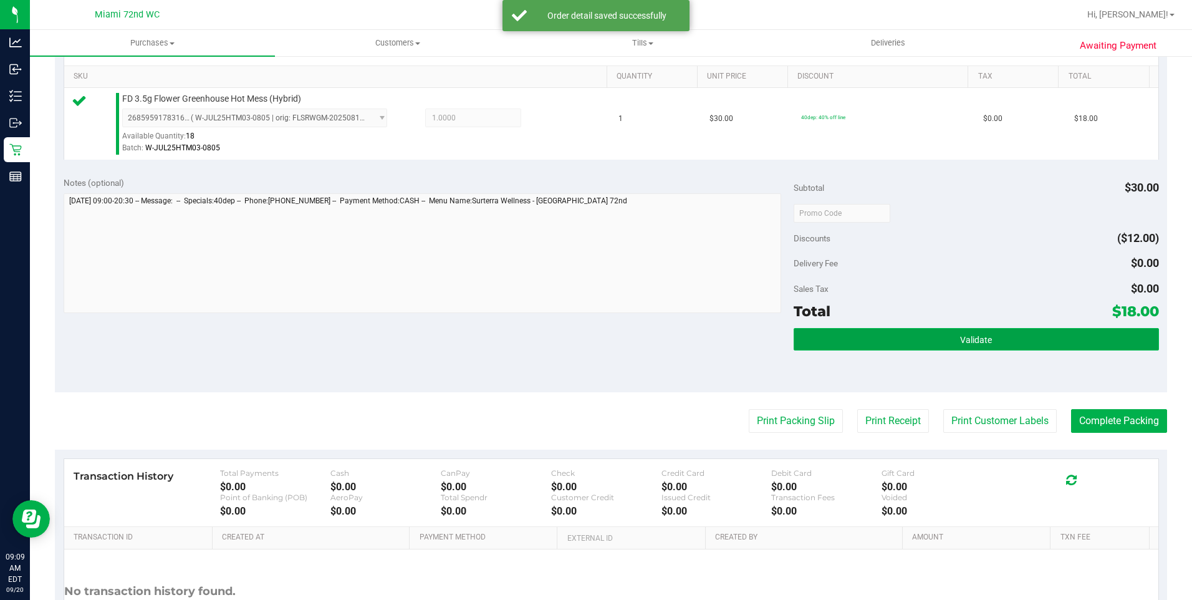
click at [920, 342] on button "Validate" at bounding box center [976, 339] width 365 height 22
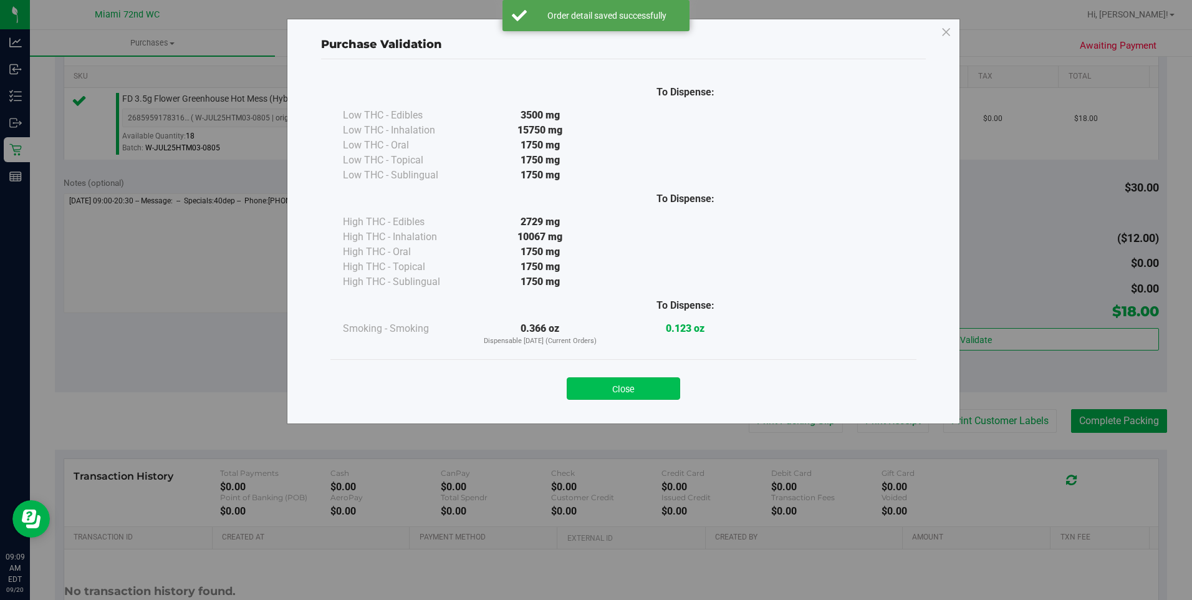
click at [615, 390] on button "Close" at bounding box center [623, 388] width 113 height 22
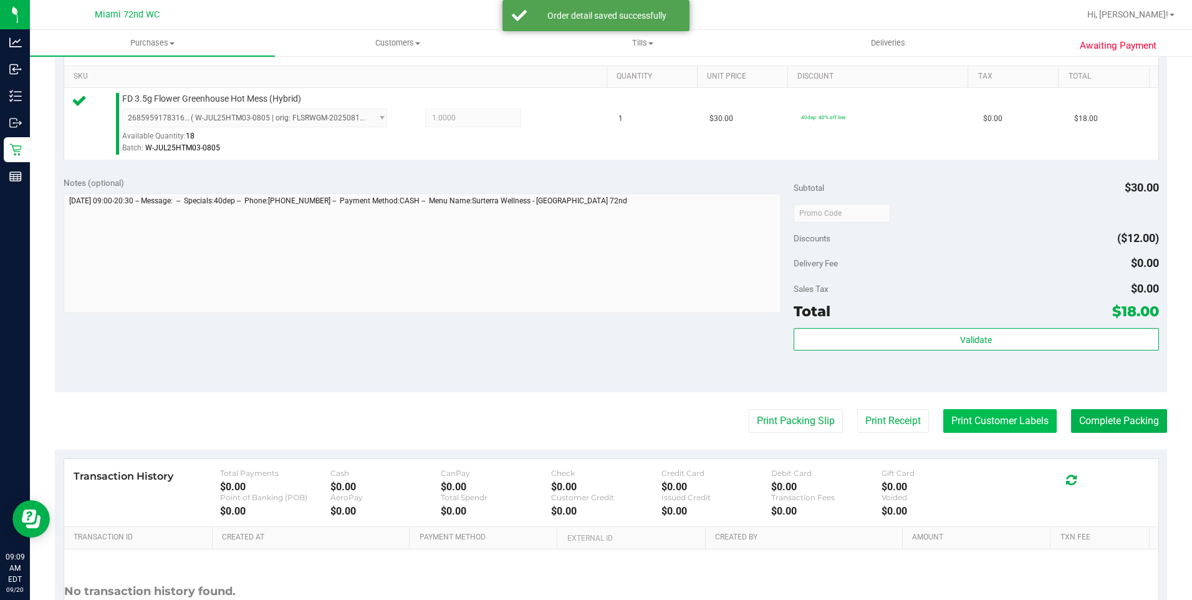
click at [993, 427] on button "Print Customer Labels" at bounding box center [999, 421] width 113 height 24
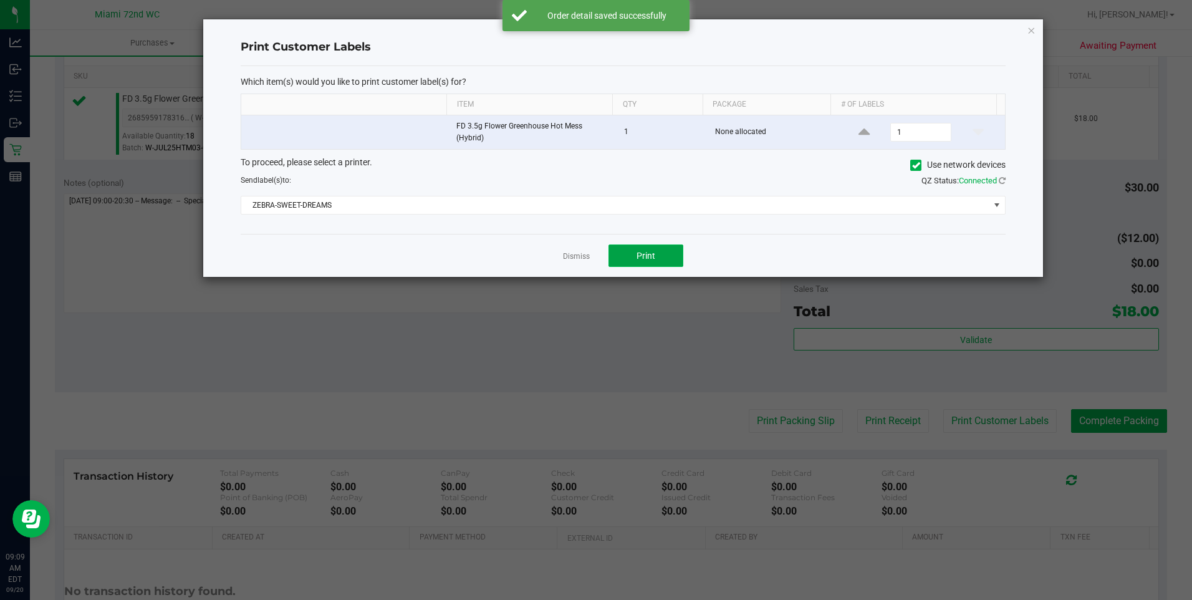
click at [665, 251] on button "Print" at bounding box center [646, 255] width 75 height 22
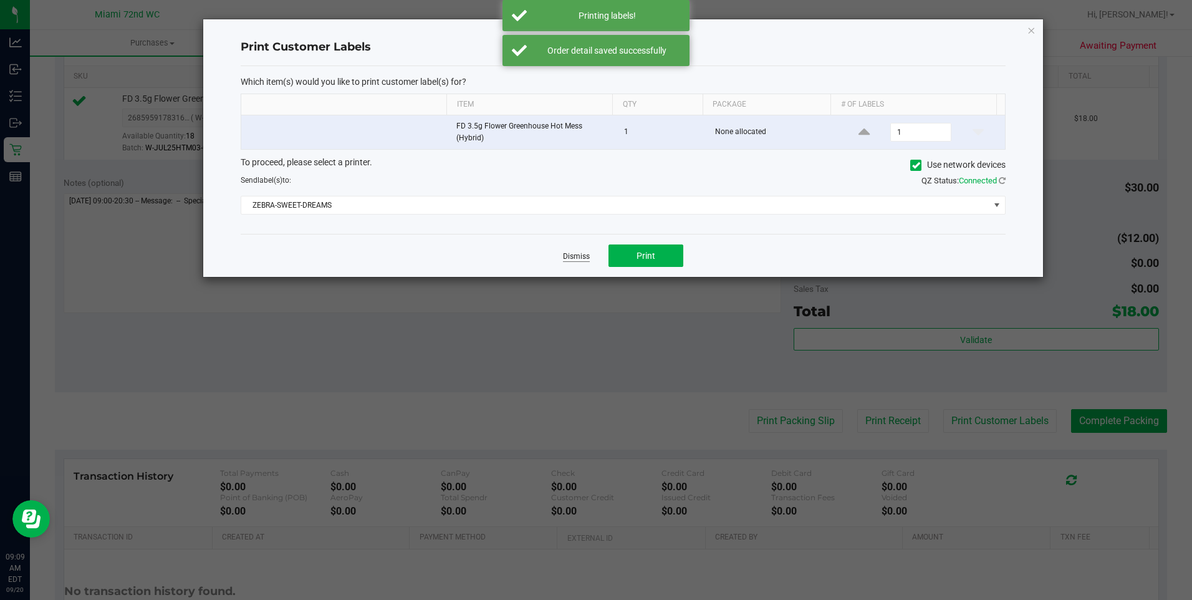
click at [572, 251] on link "Dismiss" at bounding box center [576, 256] width 27 height 11
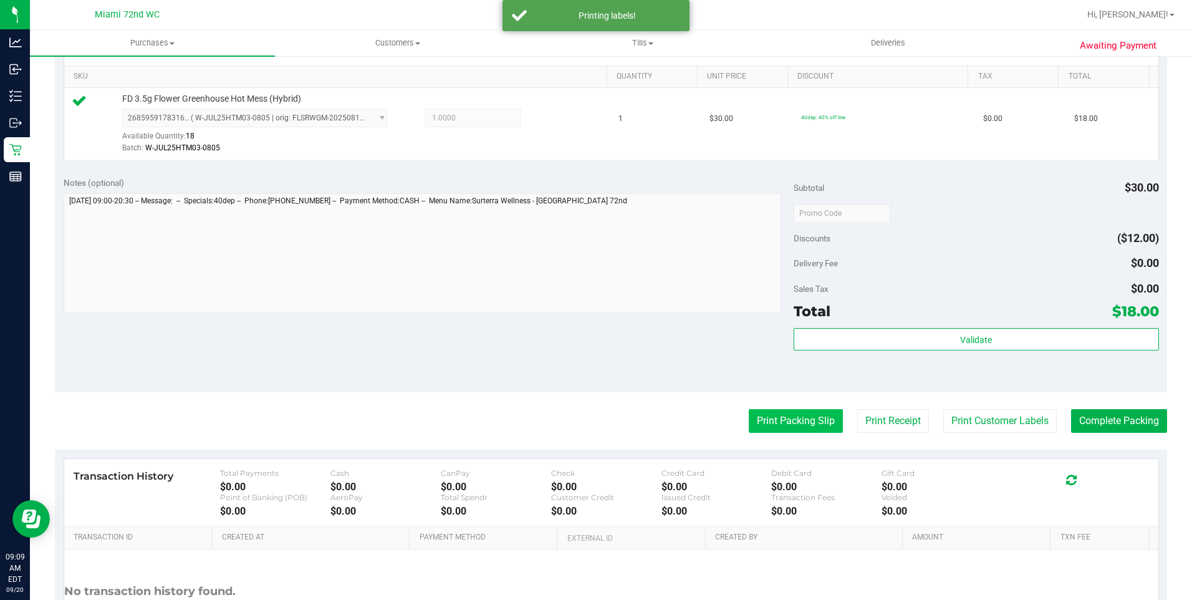
click at [783, 421] on button "Print Packing Slip" at bounding box center [796, 421] width 94 height 24
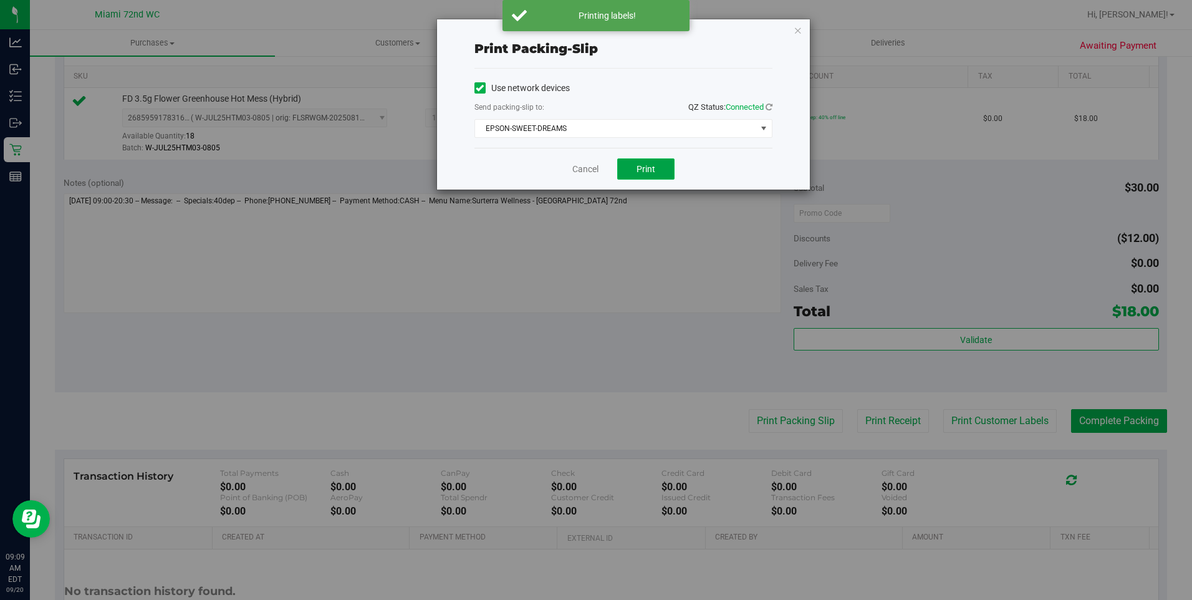
click at [648, 175] on button "Print" at bounding box center [645, 168] width 57 height 21
click at [797, 33] on icon "button" at bounding box center [798, 29] width 9 height 15
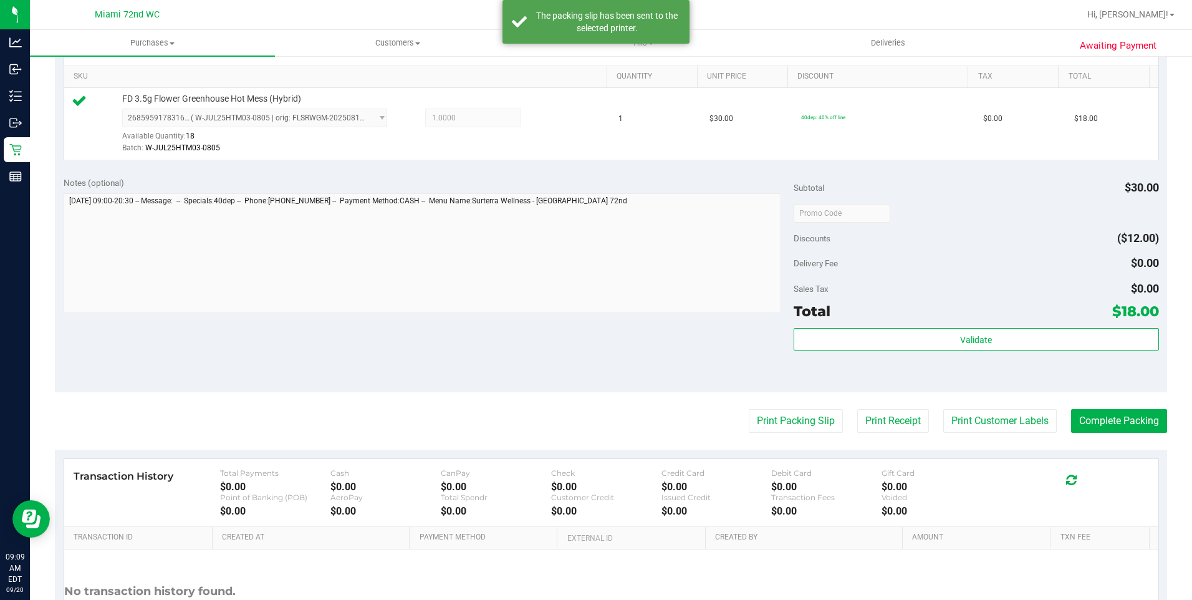
click at [1084, 407] on purchase-details "Back Edit Purchase Cancel Purchase View Profile # 11978154 BioTrack ID: - Submi…" at bounding box center [611, 219] width 1112 height 927
click at [1091, 421] on button "Complete Packing" at bounding box center [1119, 421] width 96 height 24
